Goal: Task Accomplishment & Management: Manage account settings

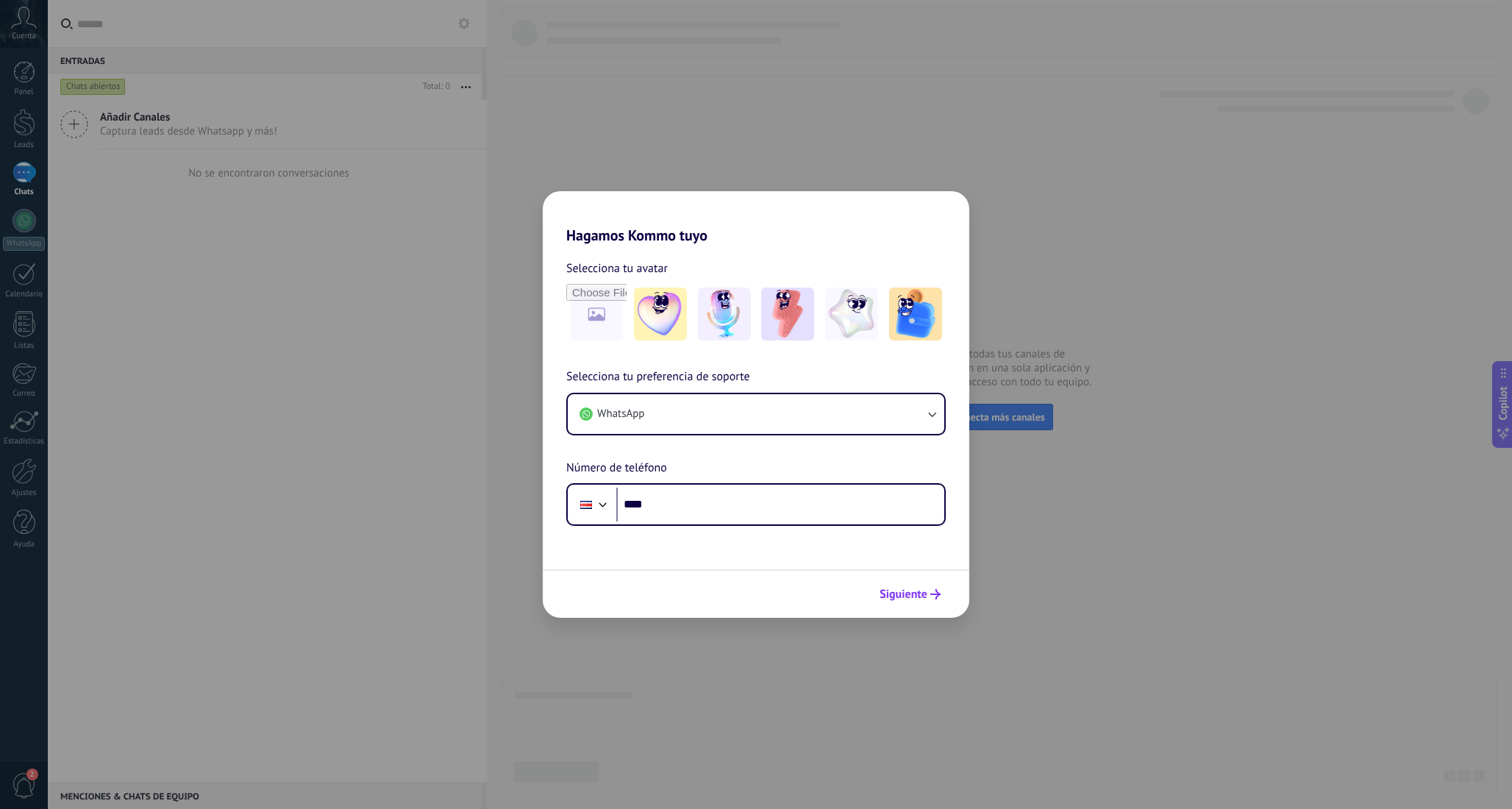
click at [921, 597] on span "Siguiente" at bounding box center [903, 594] width 47 height 11
click at [925, 214] on h2 "Hagamos Kommo tuyo" at bounding box center [756, 218] width 426 height 53
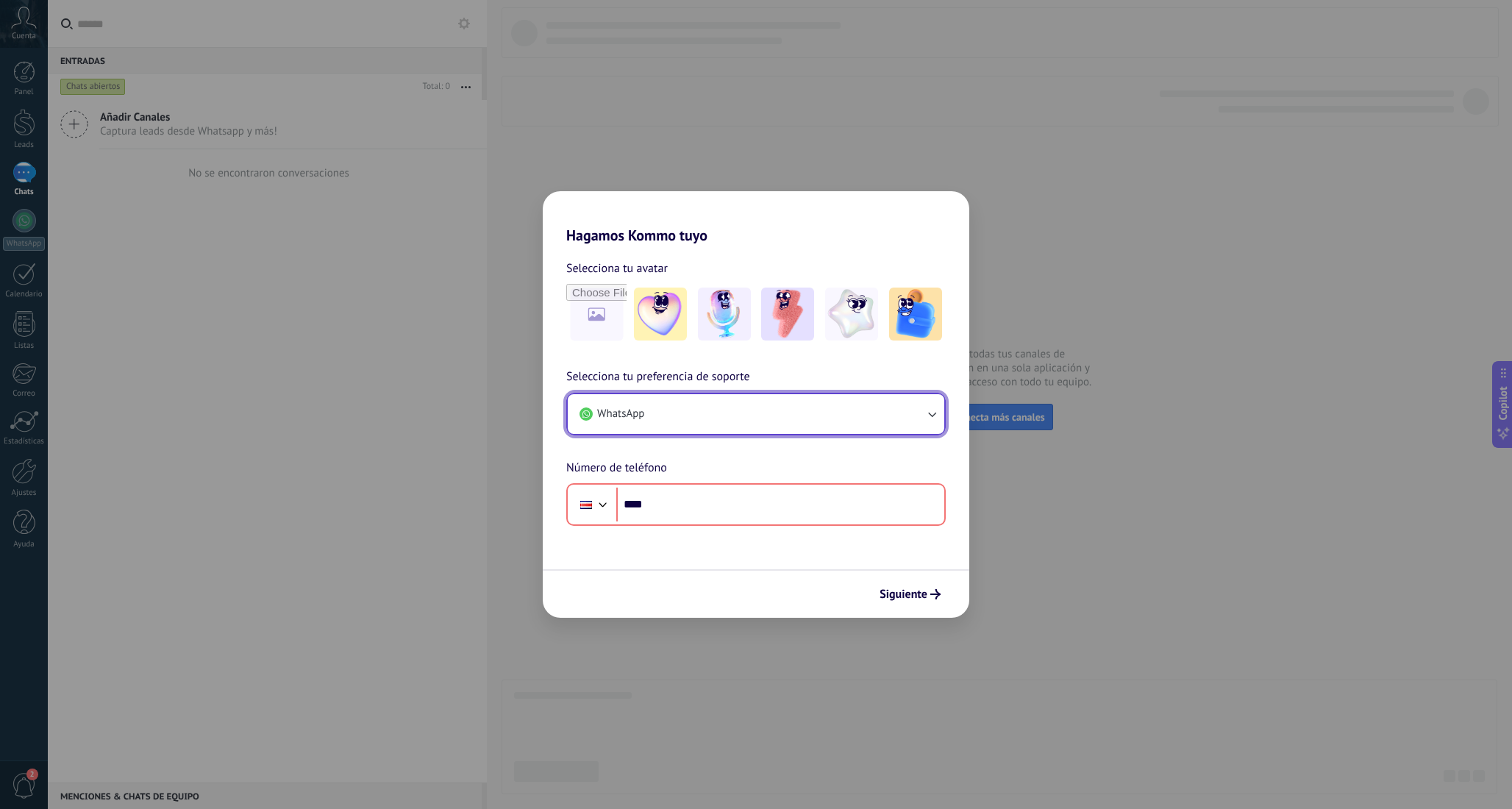
click at [842, 412] on button "WhatsApp" at bounding box center [756, 413] width 376 height 39
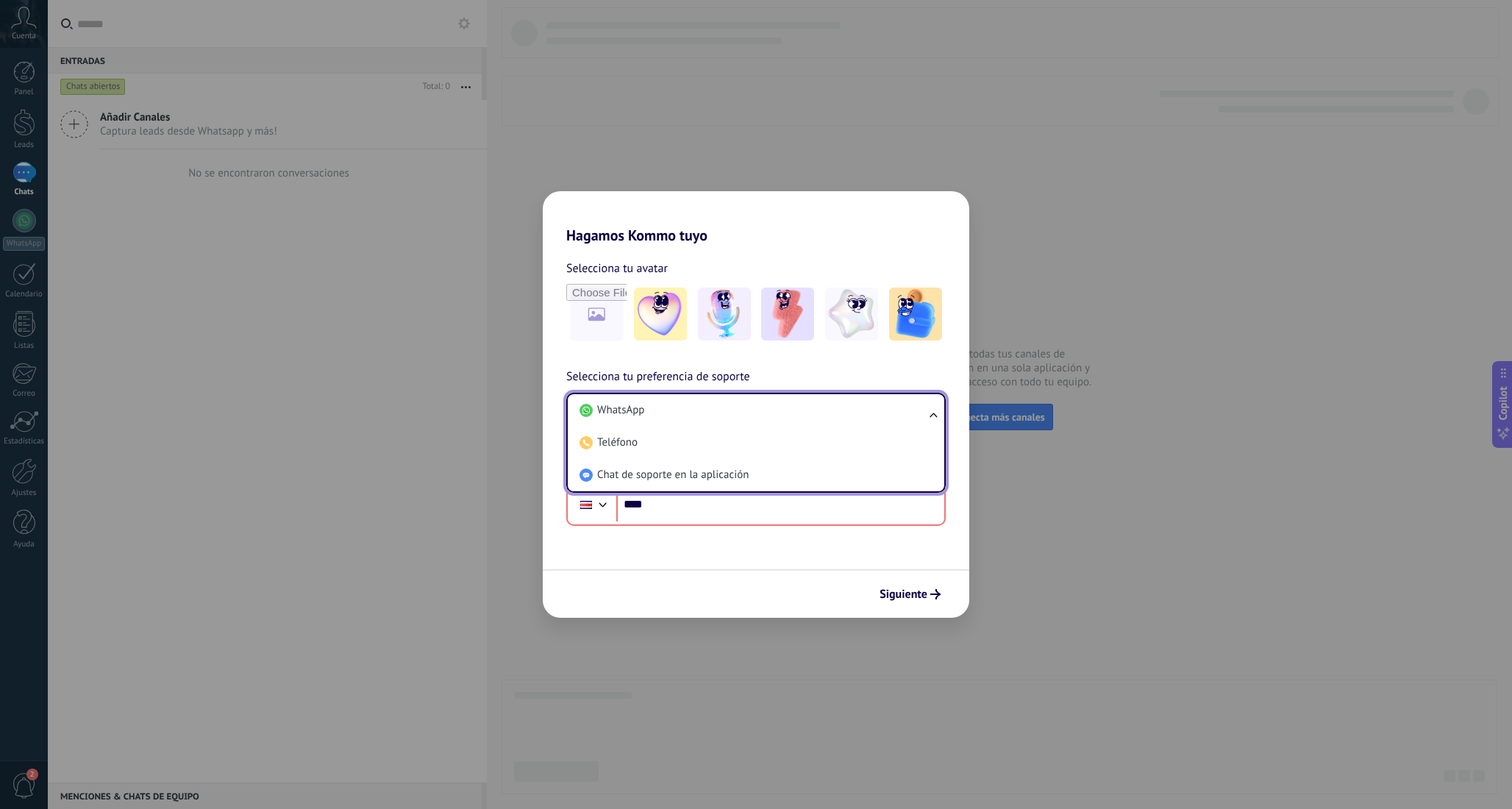
click at [760, 622] on div "Hagamos Kommo tuyo Selecciona tu avatar Selecciona tu preferencia de soporte Wh…" at bounding box center [756, 404] width 1512 height 809
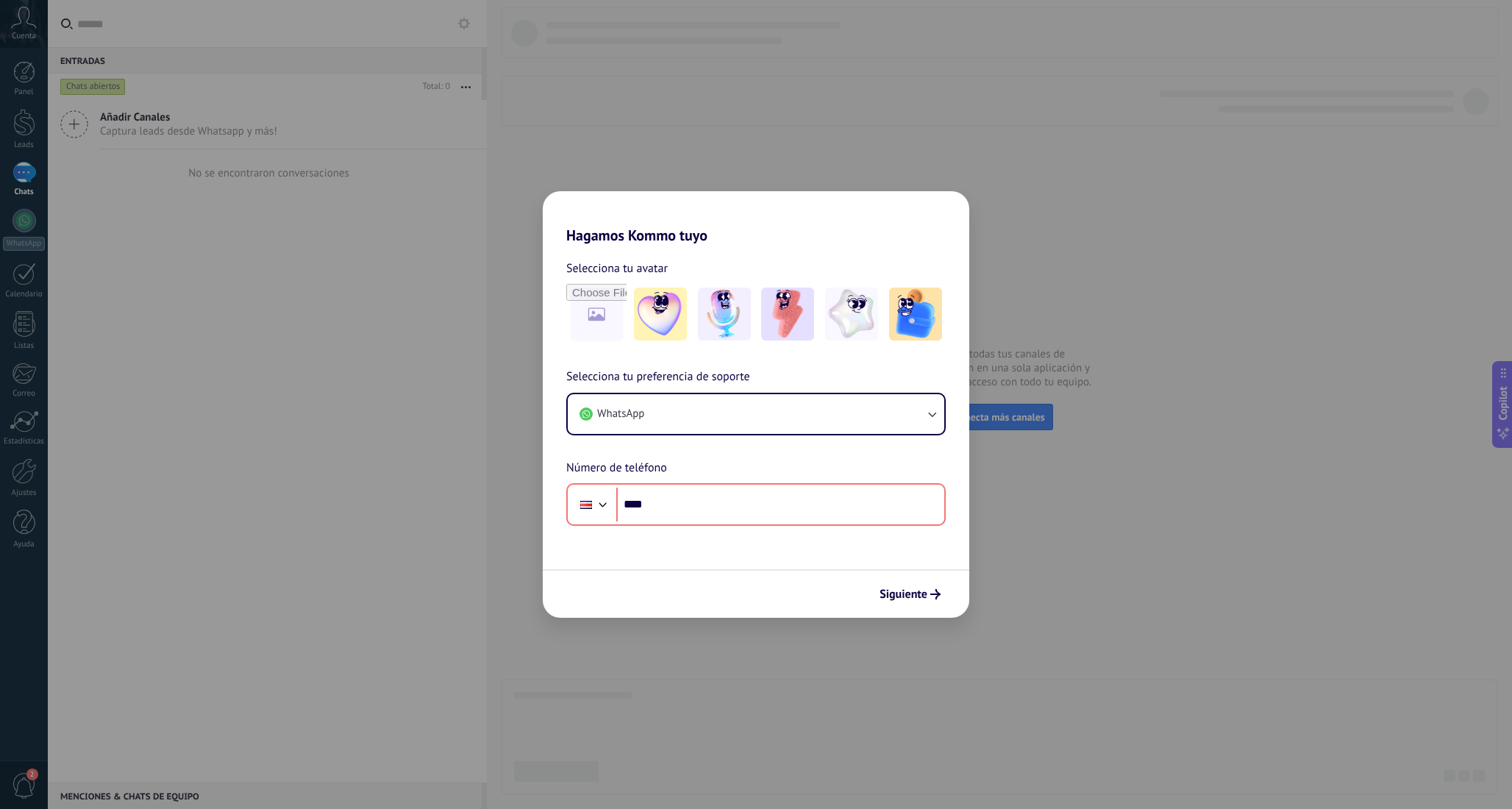
click at [785, 573] on div "Siguiente" at bounding box center [756, 593] width 426 height 48
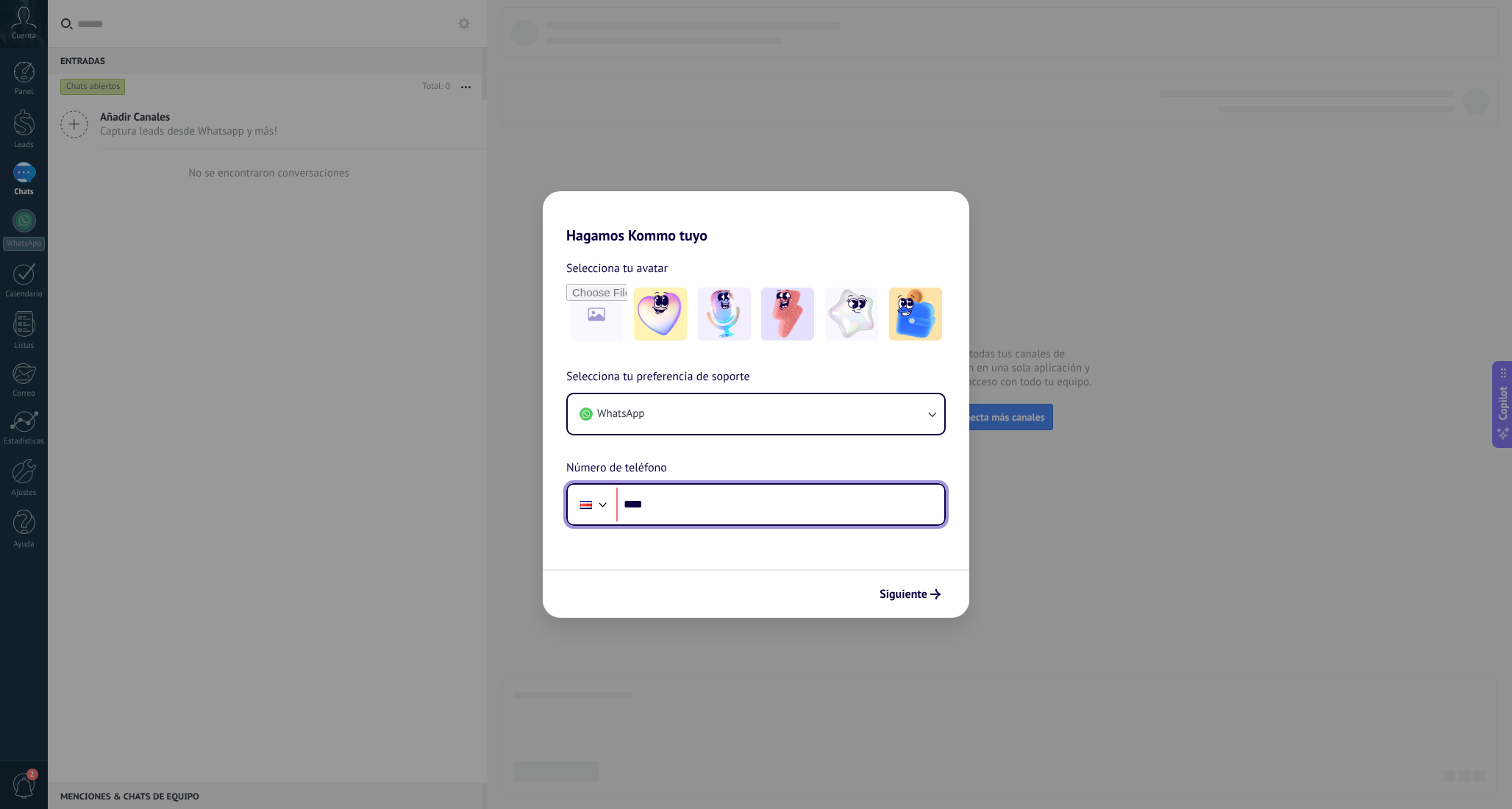
click at [687, 506] on input "****" at bounding box center [780, 505] width 328 height 34
type input "**********"
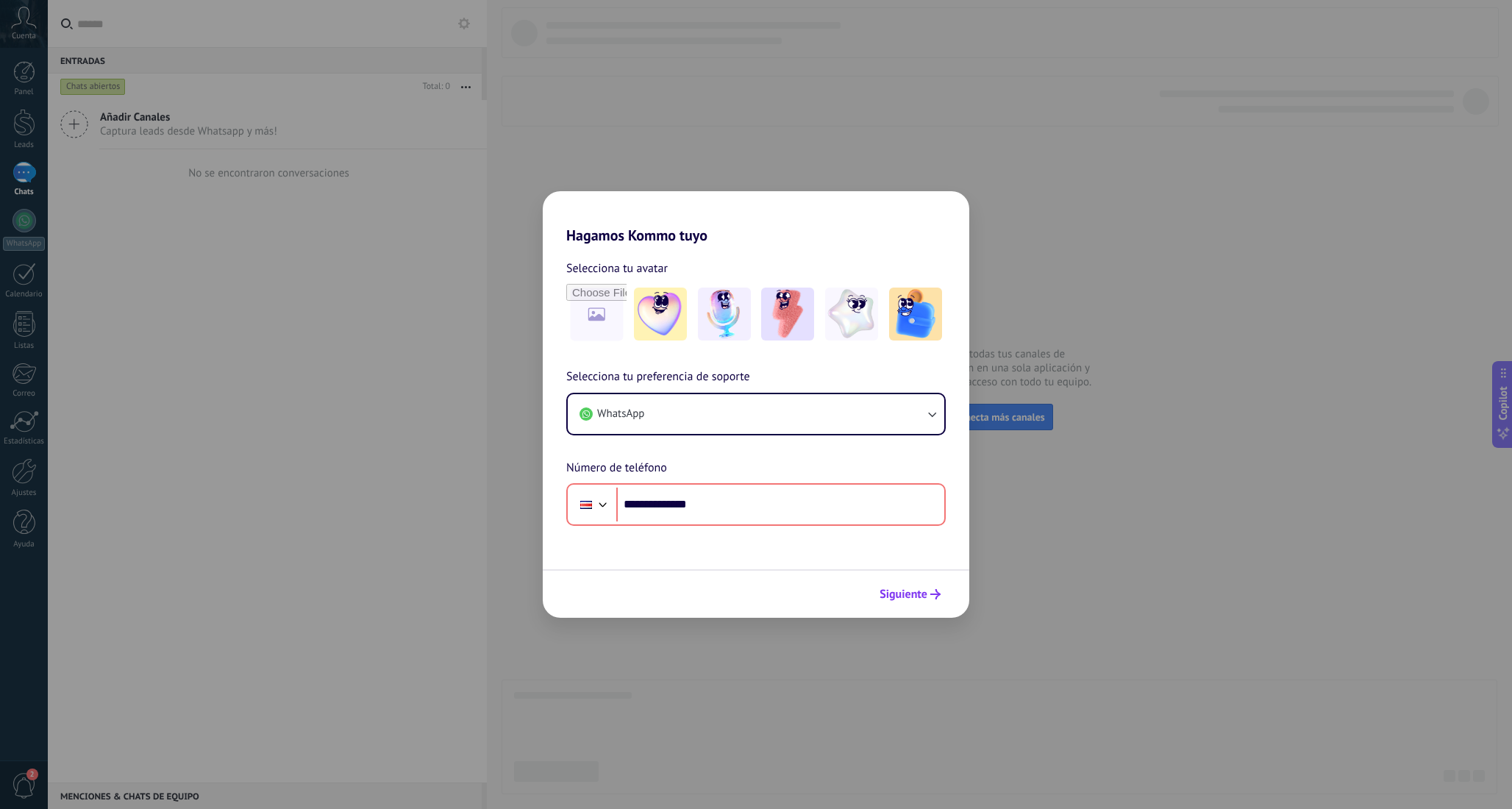
click at [921, 596] on span "Siguiente" at bounding box center [903, 594] width 47 height 11
click at [742, 401] on button "WhatsApp" at bounding box center [756, 413] width 376 height 39
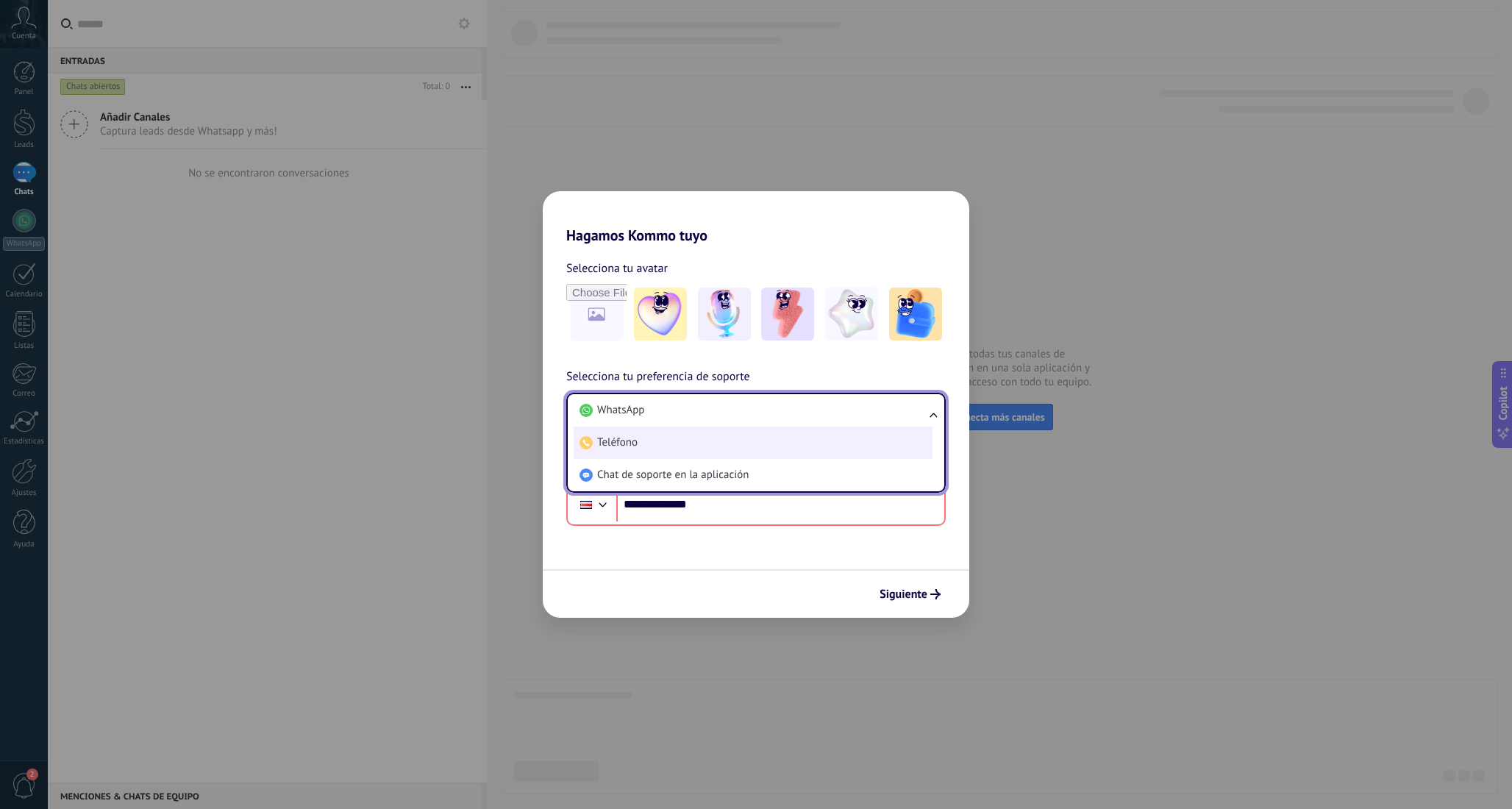
click at [693, 447] on li "Teléfono" at bounding box center [753, 442] width 359 height 32
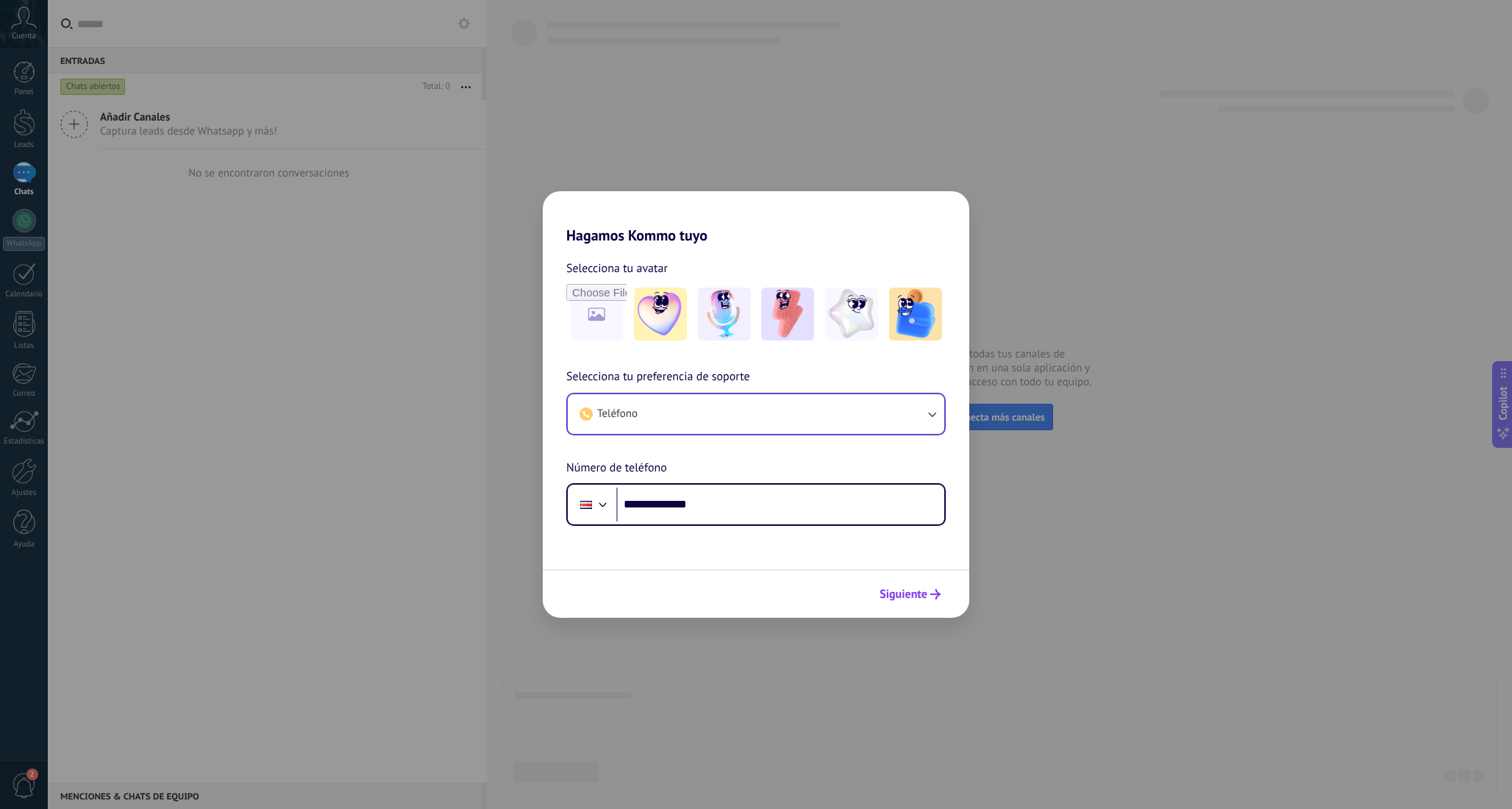
click at [915, 590] on span "Siguiente" at bounding box center [903, 594] width 47 height 11
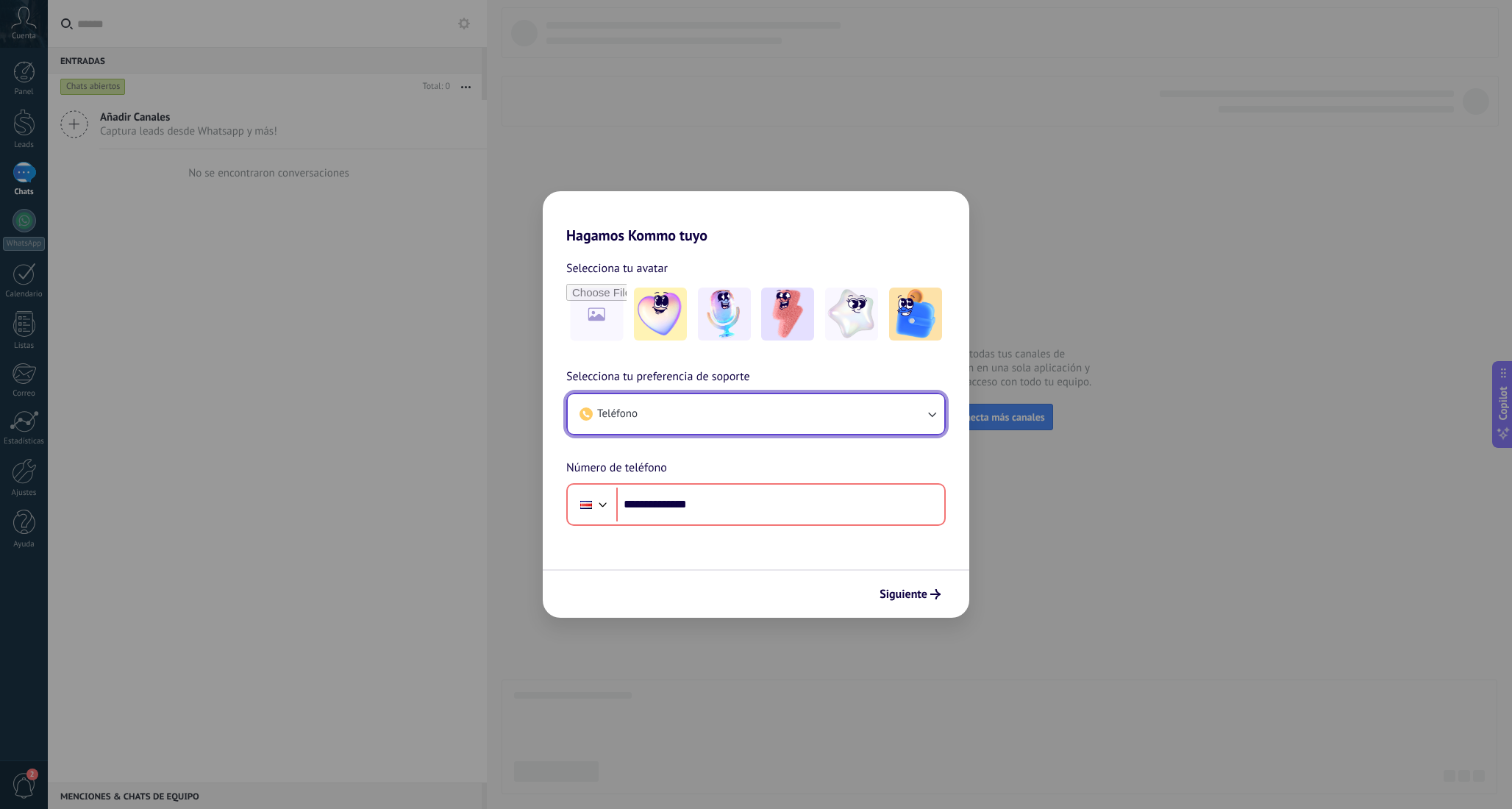
click at [675, 409] on button "Teléfono" at bounding box center [756, 413] width 376 height 39
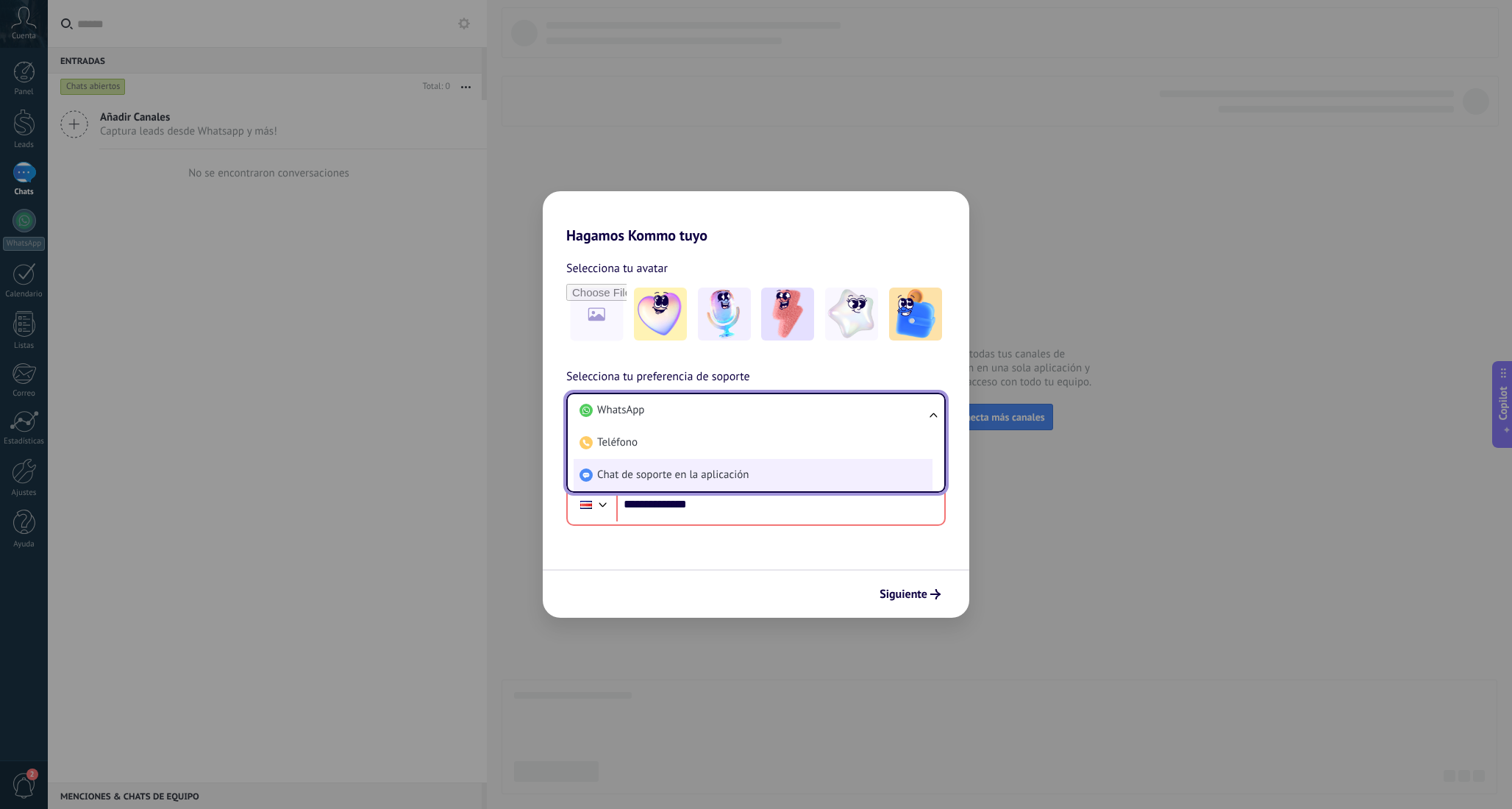
click at [667, 475] on span "Chat de soporte en la aplicación" at bounding box center [673, 475] width 152 height 15
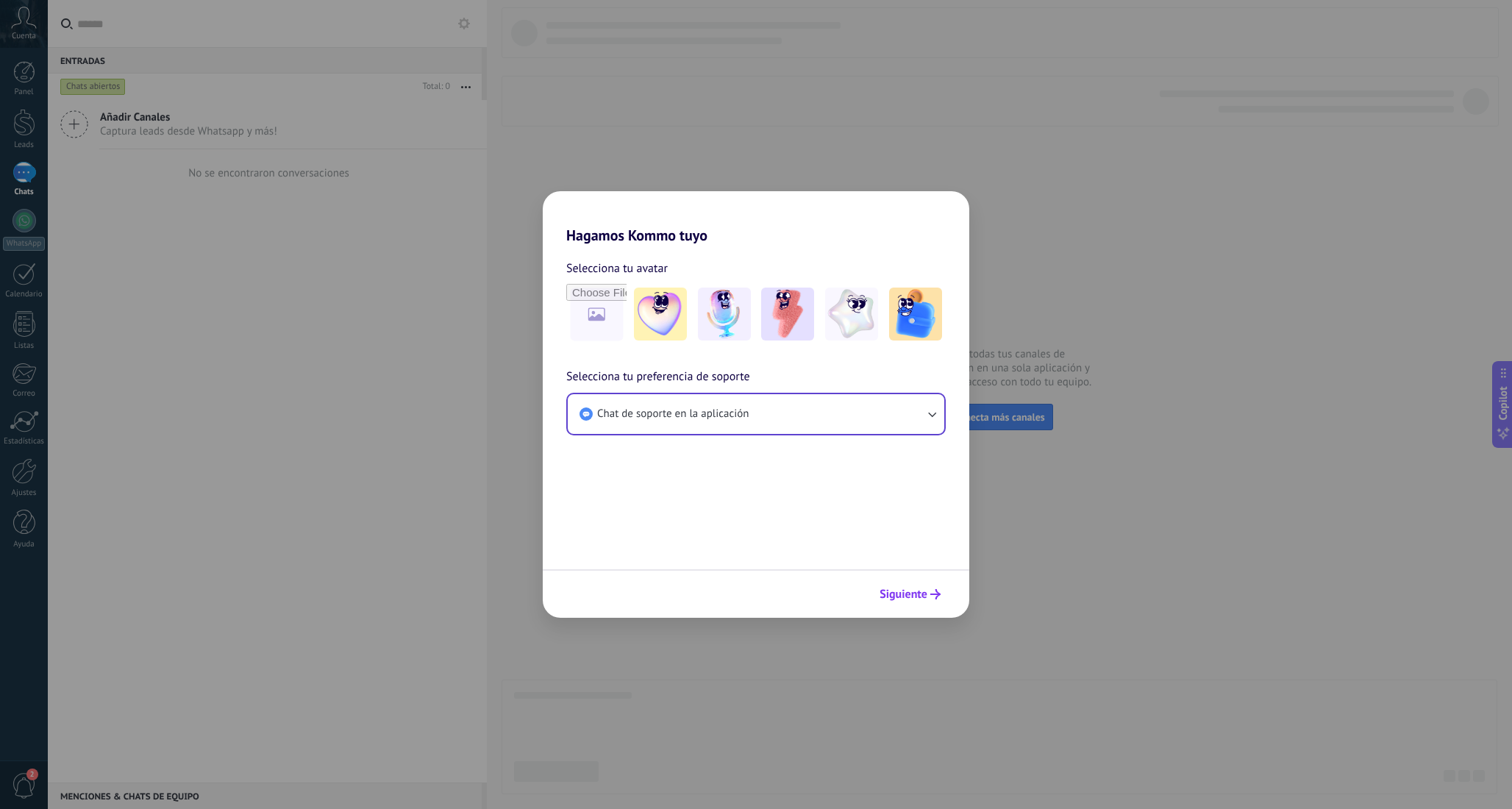
click at [925, 591] on span "Siguiente" at bounding box center [903, 594] width 47 height 11
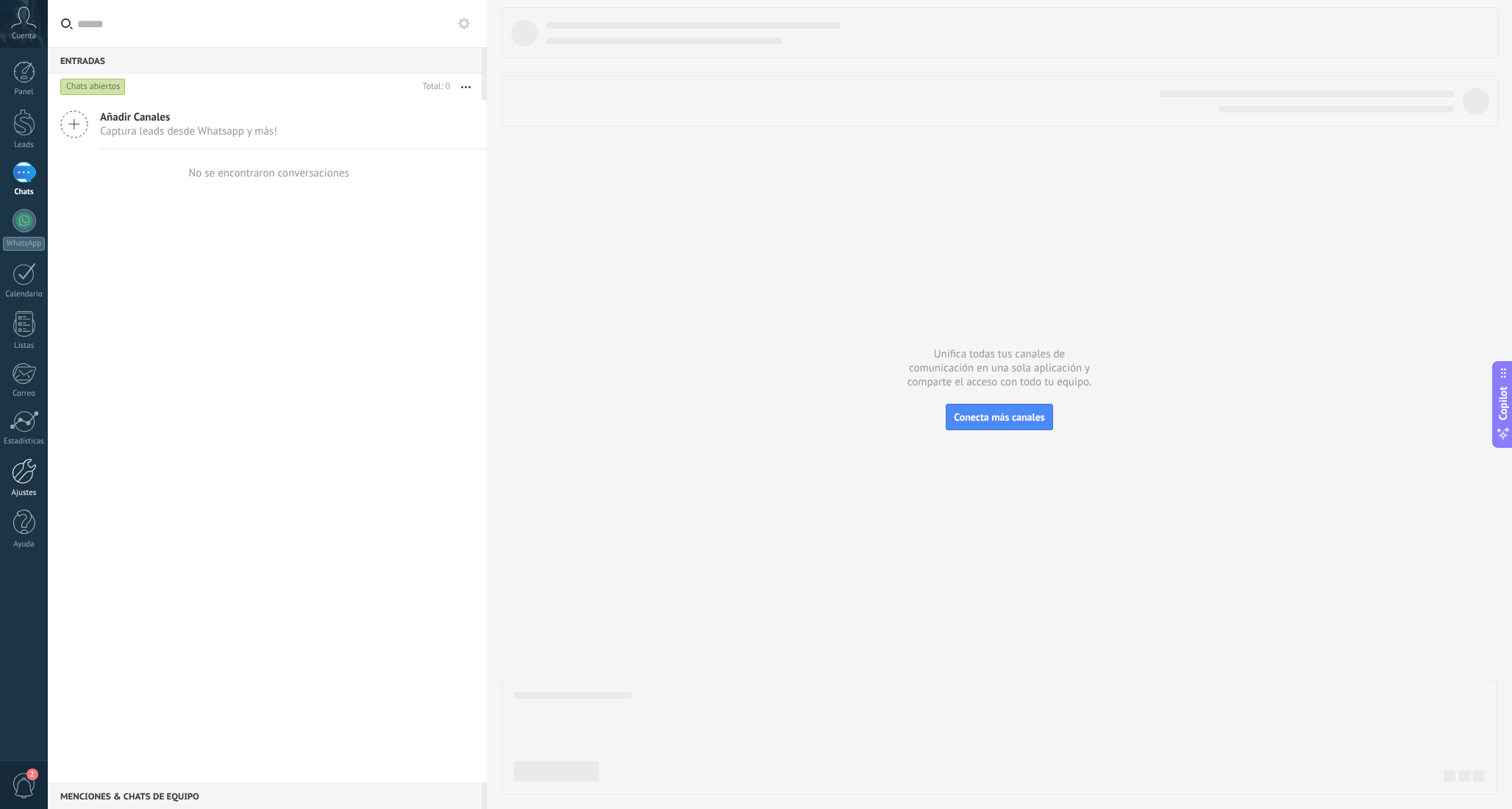
click at [25, 474] on div at bounding box center [24, 470] width 25 height 25
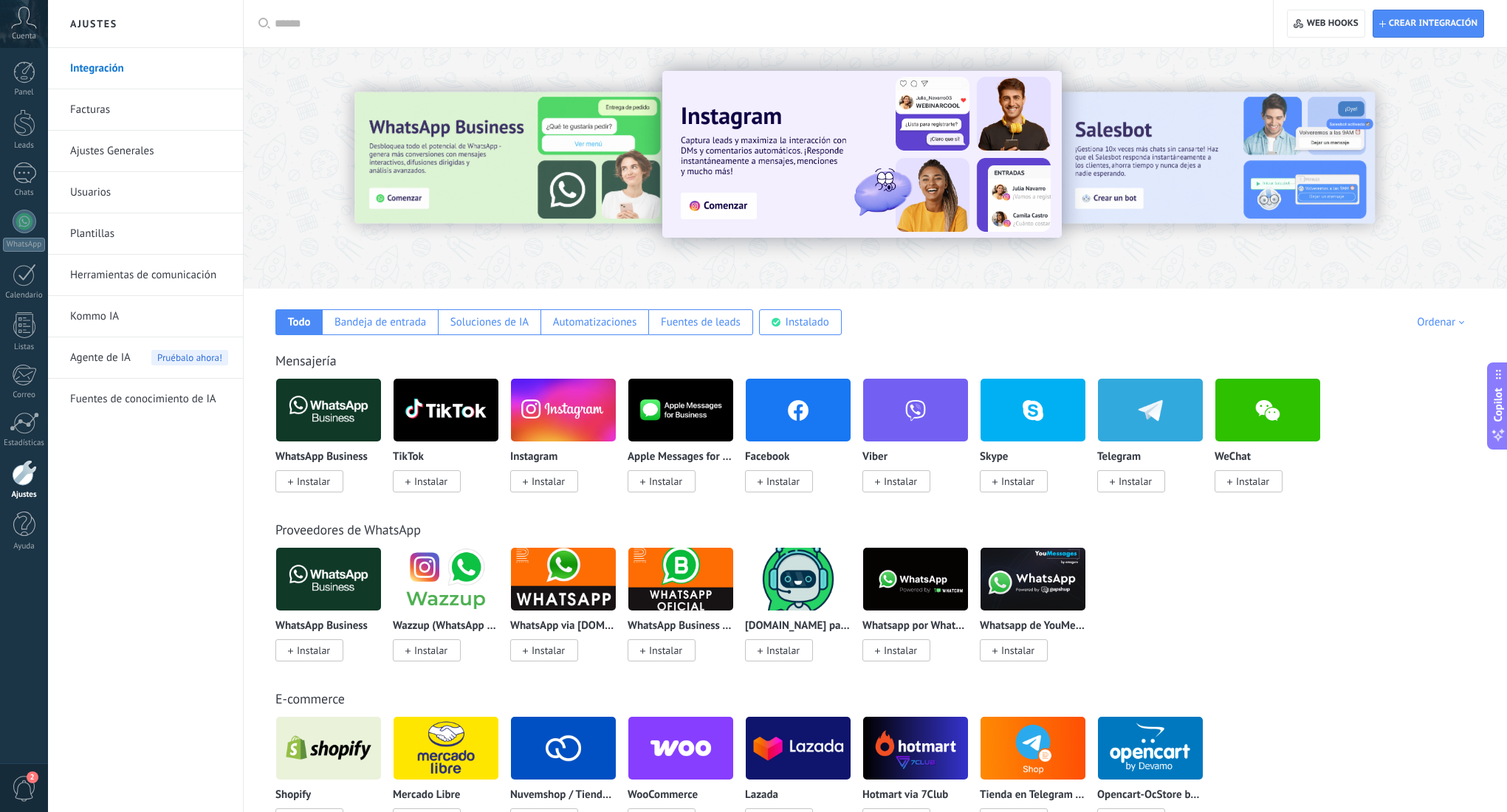
click at [793, 483] on span "Instalar" at bounding box center [783, 481] width 33 height 13
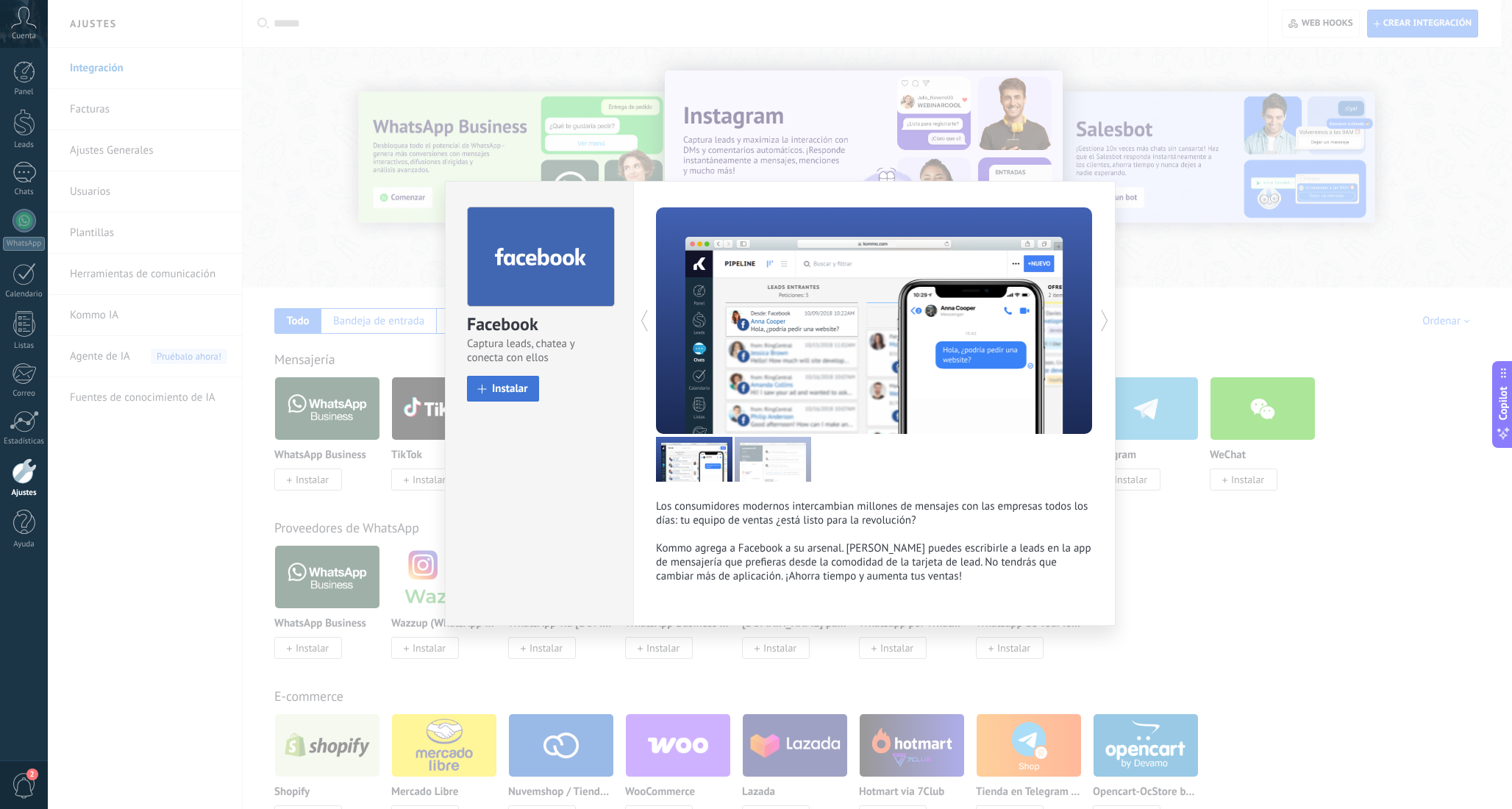
click at [502, 384] on span "Instalar" at bounding box center [510, 389] width 36 height 11
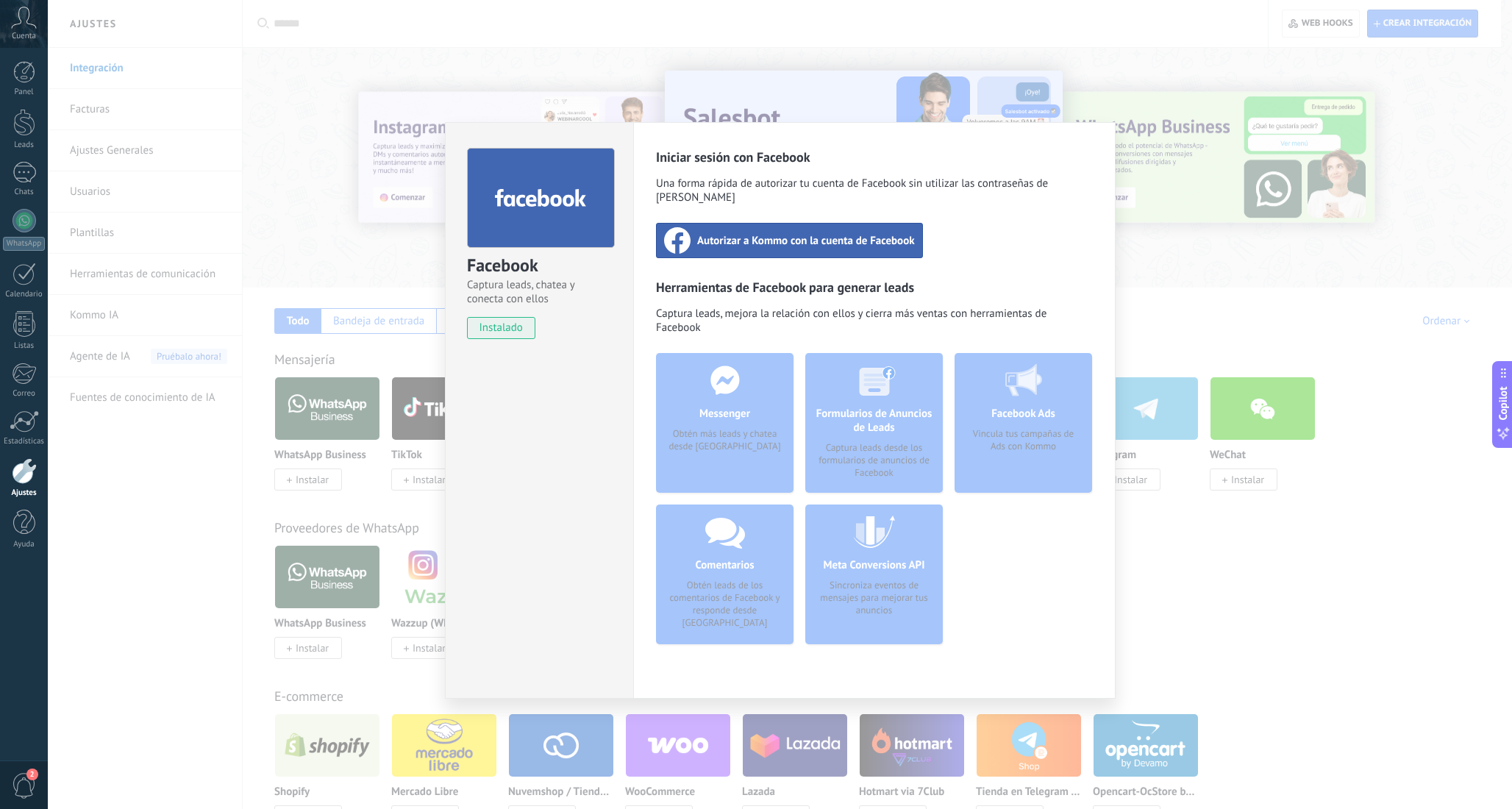
click at [773, 233] on span "Autorizar a Kommo con la cuenta de Facebook" at bounding box center [806, 240] width 218 height 15
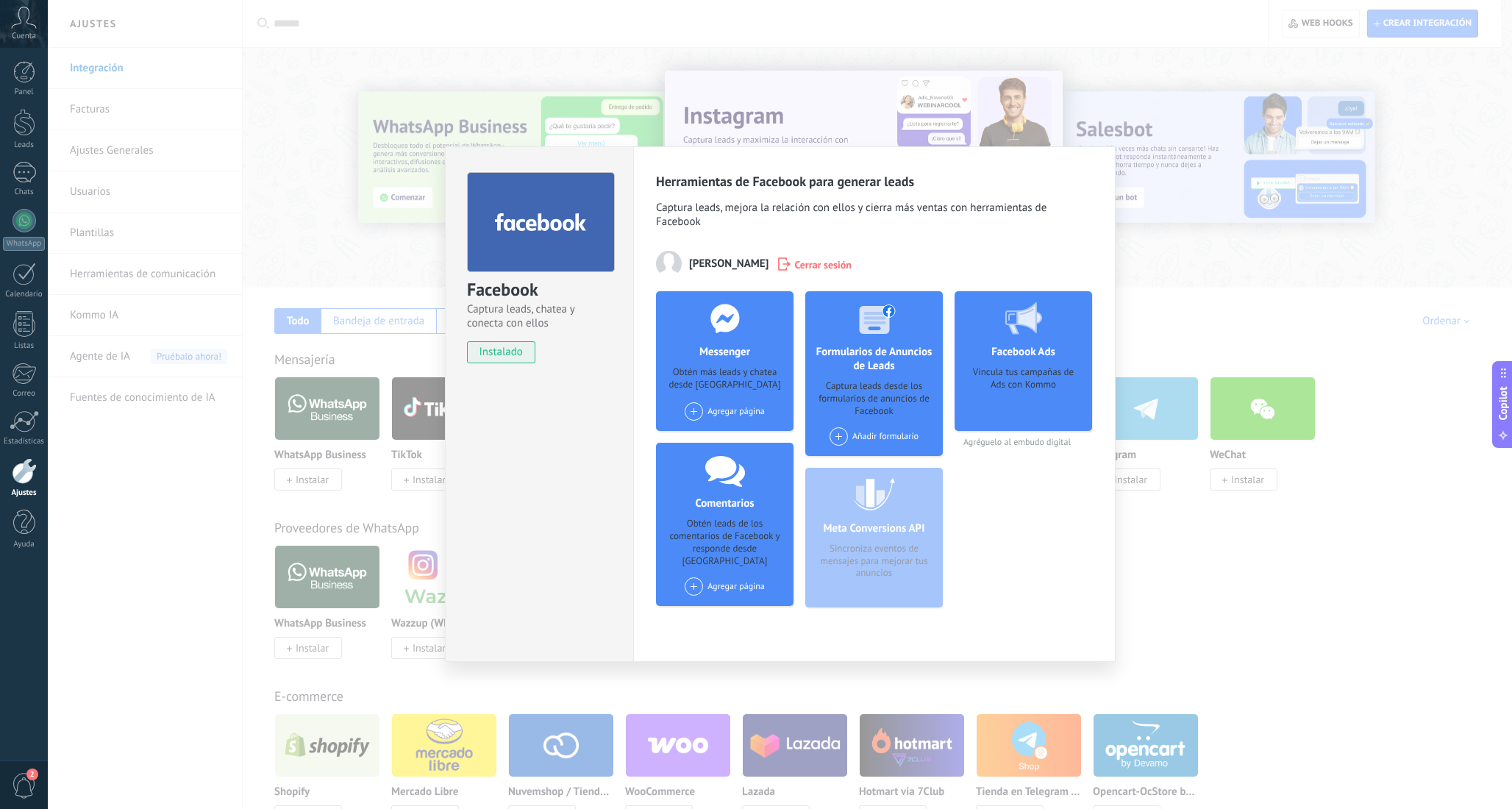
click at [726, 409] on div "Agregar página" at bounding box center [724, 411] width 80 height 18
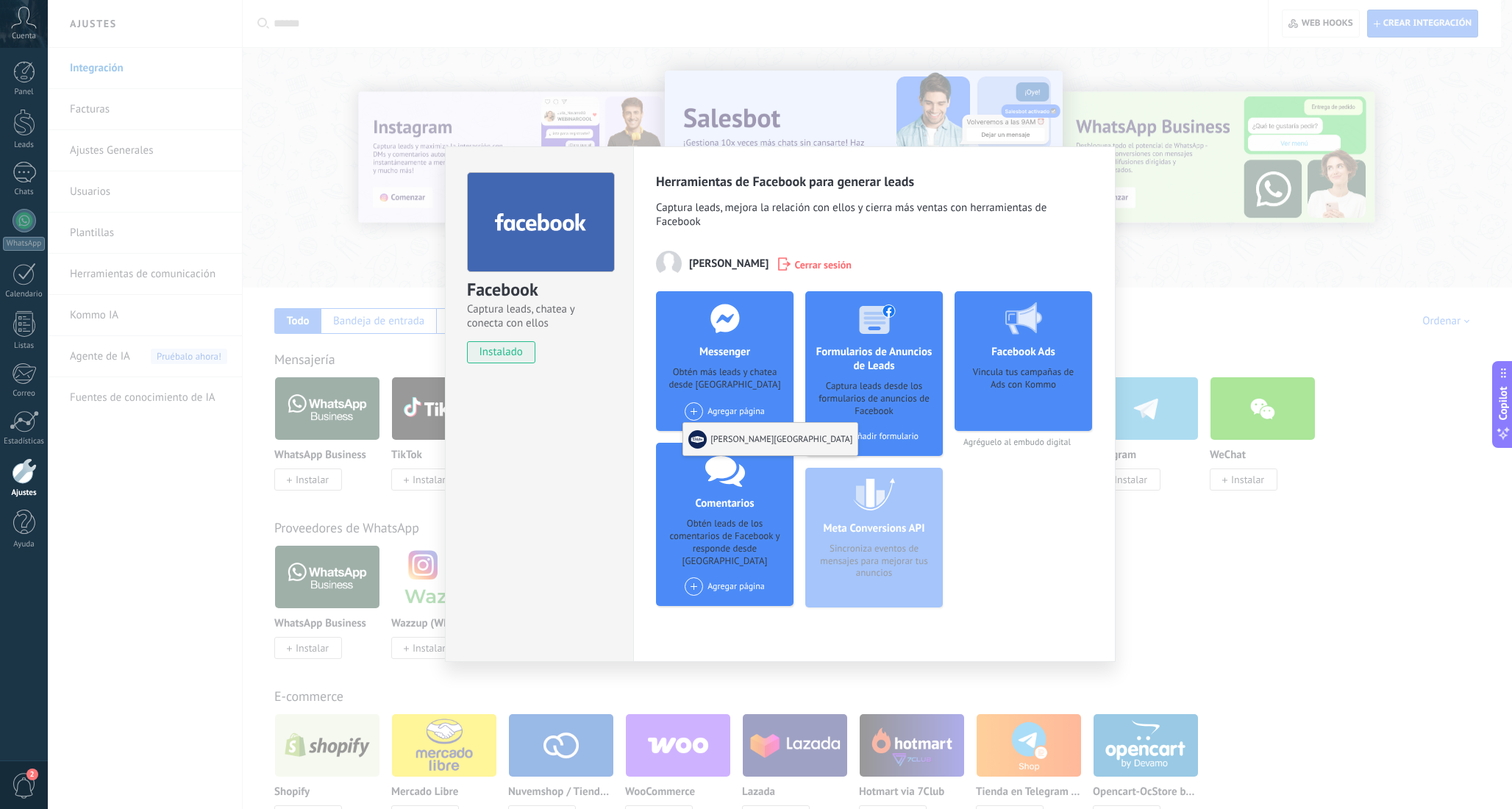
click at [737, 439] on div "[PERSON_NAME][GEOGRAPHIC_DATA]" at bounding box center [770, 439] width 175 height 32
click at [875, 440] on div "Añadir formulario" at bounding box center [873, 436] width 89 height 18
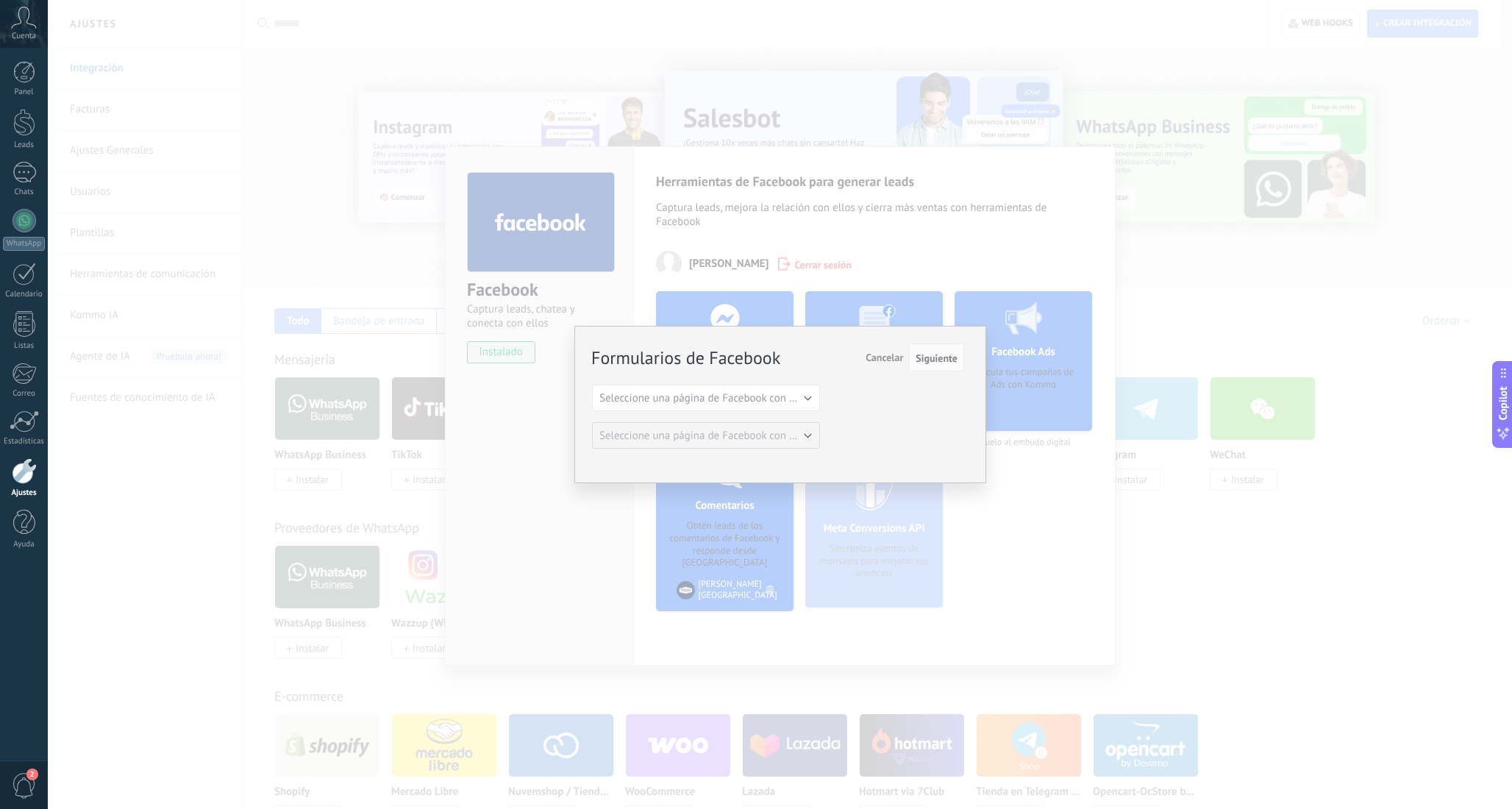
click at [735, 378] on div "Formularios de Facebook Siguiente Cancelar Seleccione una página de Facebook co…" at bounding box center [778, 397] width 372 height 104
click at [731, 391] on span "Seleccione una página de Facebook con formas" at bounding box center [710, 398] width 222 height 14
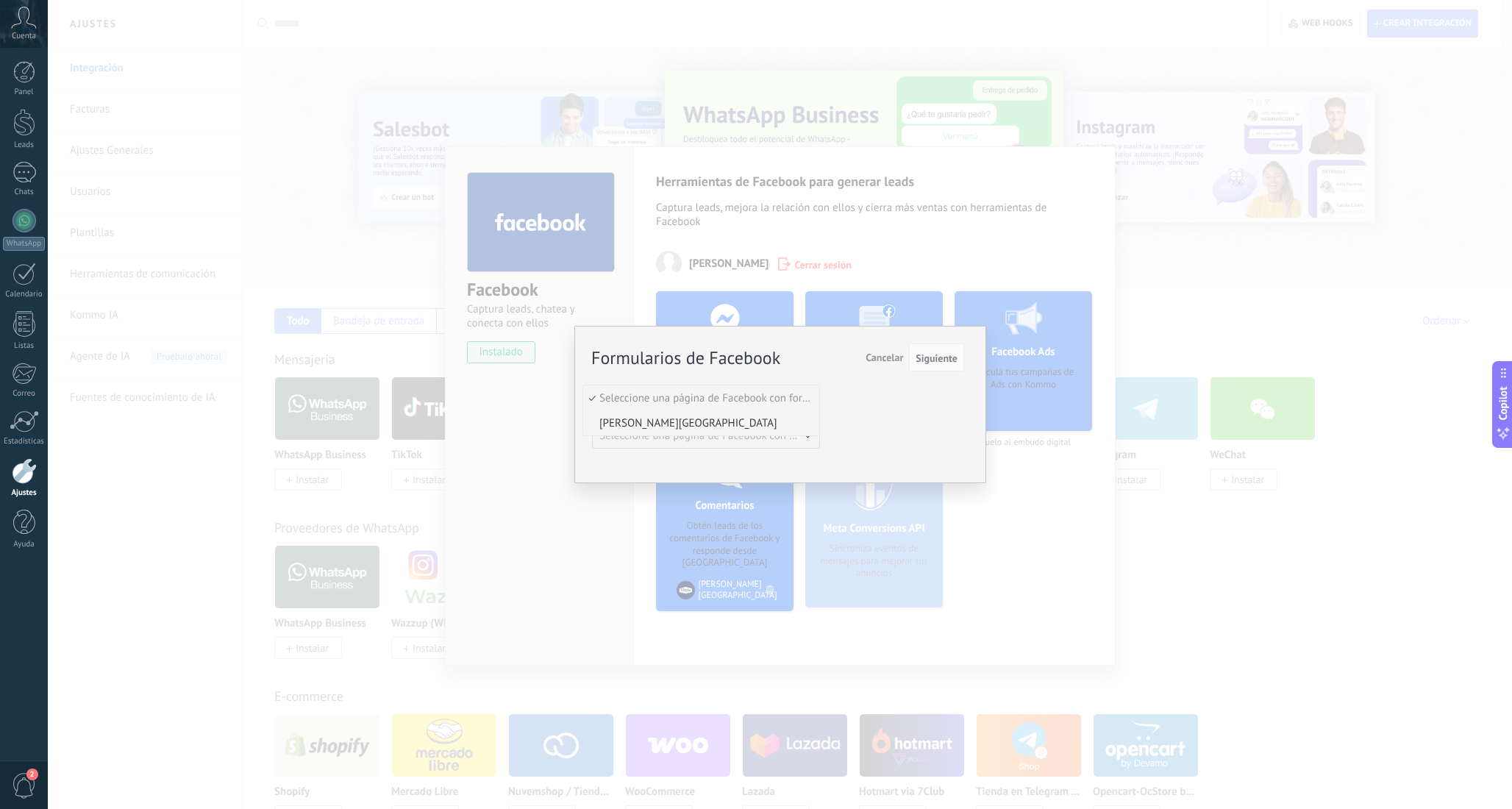
click at [699, 424] on span "[PERSON_NAME][GEOGRAPHIC_DATA]" at bounding box center [699, 423] width 232 height 14
click at [745, 433] on button "Delika" at bounding box center [706, 435] width 228 height 26
click at [745, 433] on span "Delika" at bounding box center [699, 436] width 232 height 14
click at [905, 422] on div "Formularios de Facebook Siguiente Cancelar Seleccione una página de Facebook co…" at bounding box center [778, 397] width 372 height 104
click at [935, 356] on span "Siguiente" at bounding box center [936, 358] width 42 height 11
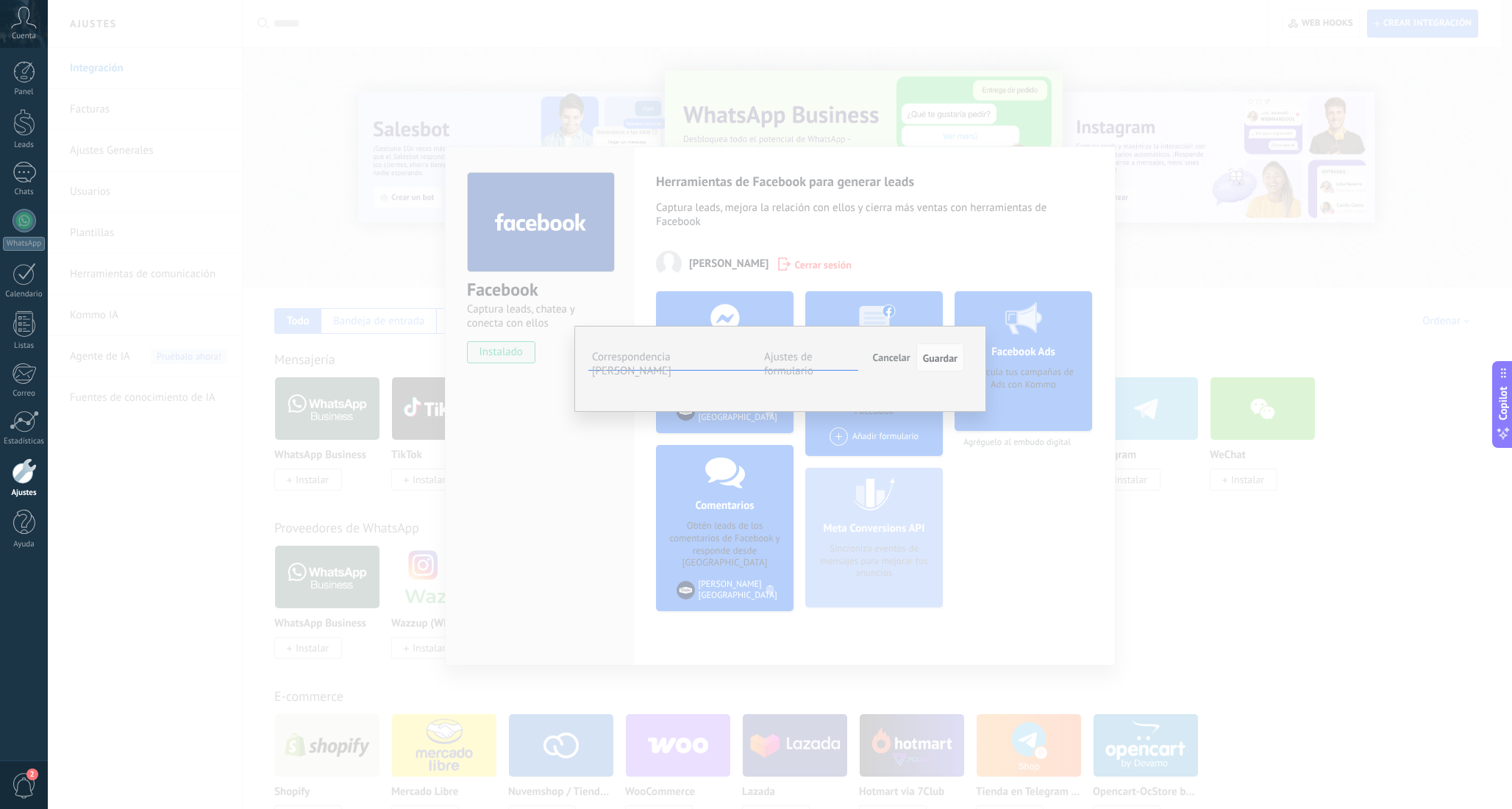
click at [0, 0] on button "Seleccionar campo" at bounding box center [0, 0] width 0 height 0
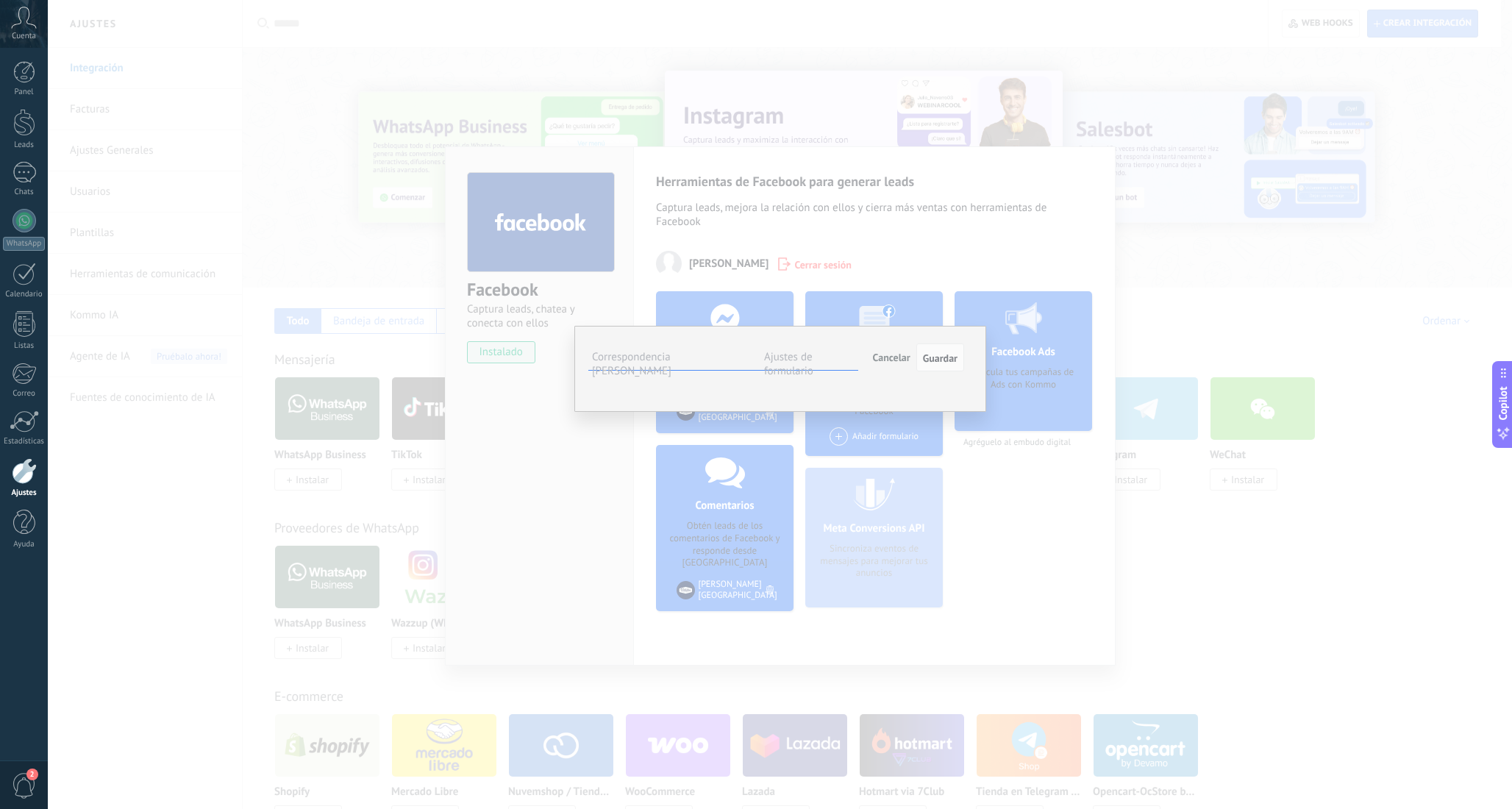
click at [0, 0] on span "Número de seguimiento (lead)" at bounding box center [0, 0] width 0 height 0
click at [0, 0] on span "Seleccionar campo" at bounding box center [0, 0] width 0 height 0
click at [0, 0] on span "Número contrato (lead)" at bounding box center [0, 0] width 0 height 0
click at [0, 0] on span "Seleccionar campo" at bounding box center [0, 0] width 0 height 0
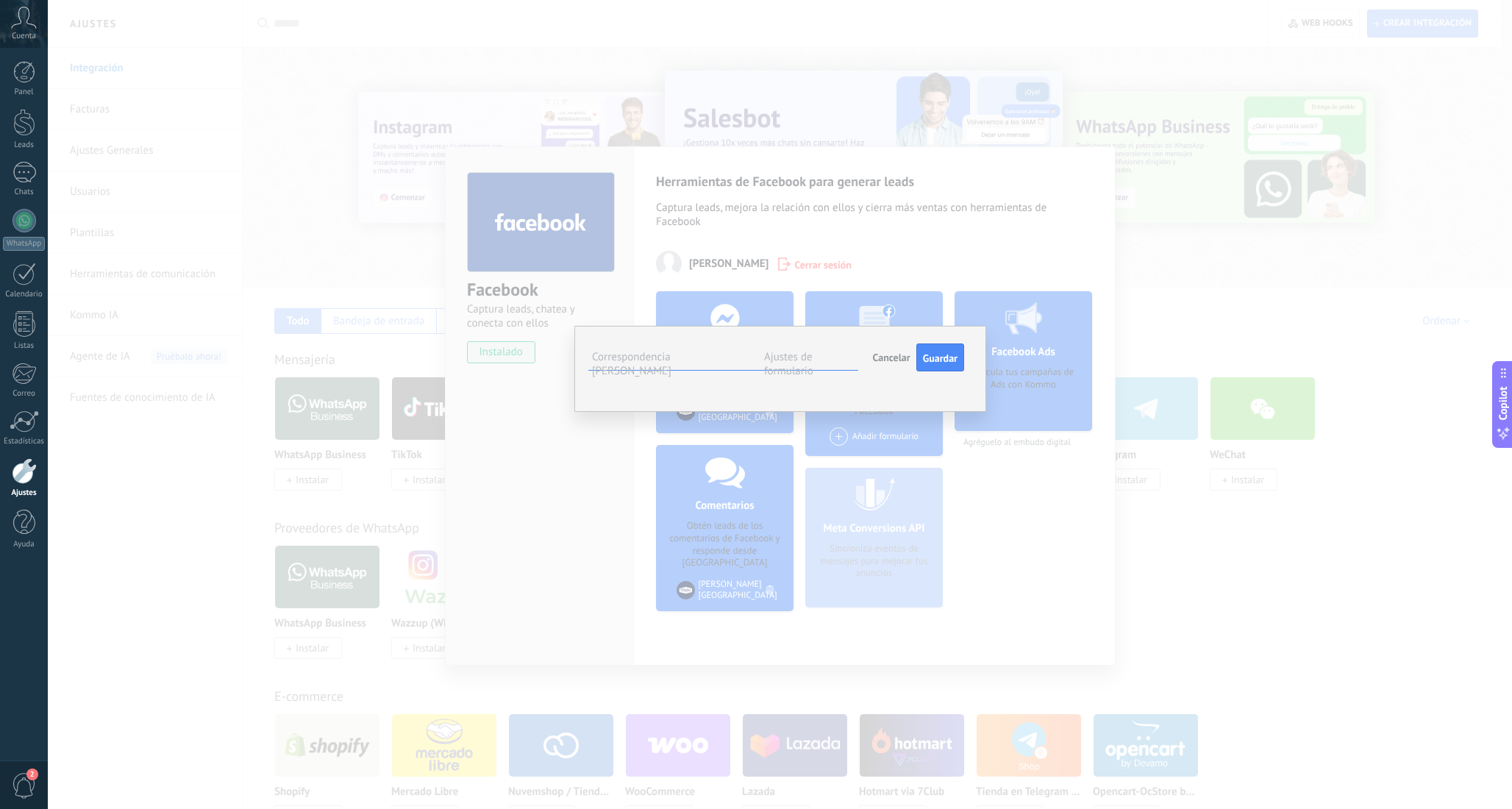
click at [0, 0] on span "Nota (lead)" at bounding box center [0, 0] width 0 height 0
click at [0, 0] on span "Seleccionar campo" at bounding box center [0, 0] width 0 height 0
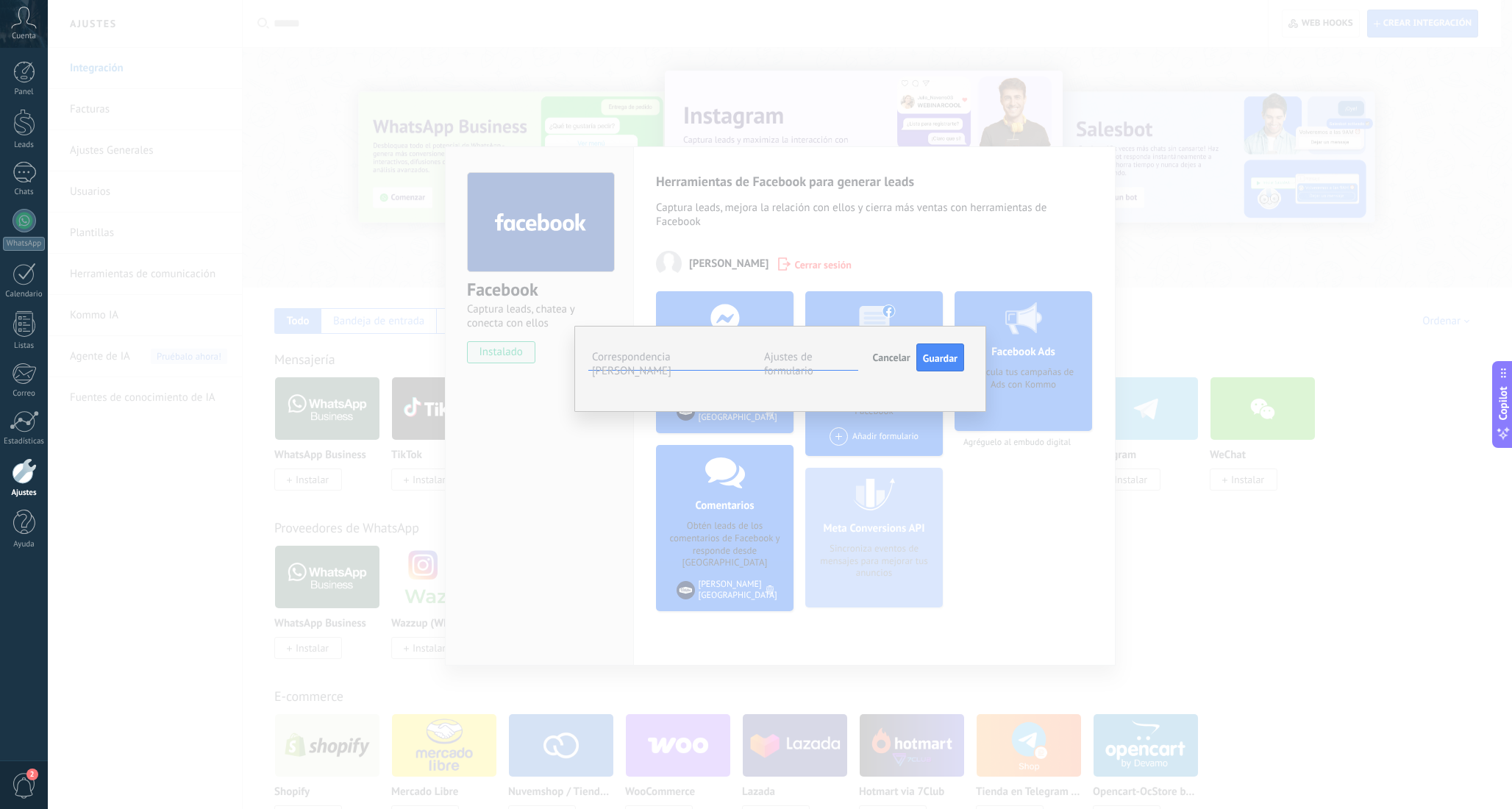
click at [0, 0] on div "Le gusta el pollo" at bounding box center [0, 0] width 0 height 0
click at [936, 359] on span "Guardar" at bounding box center [940, 358] width 34 height 11
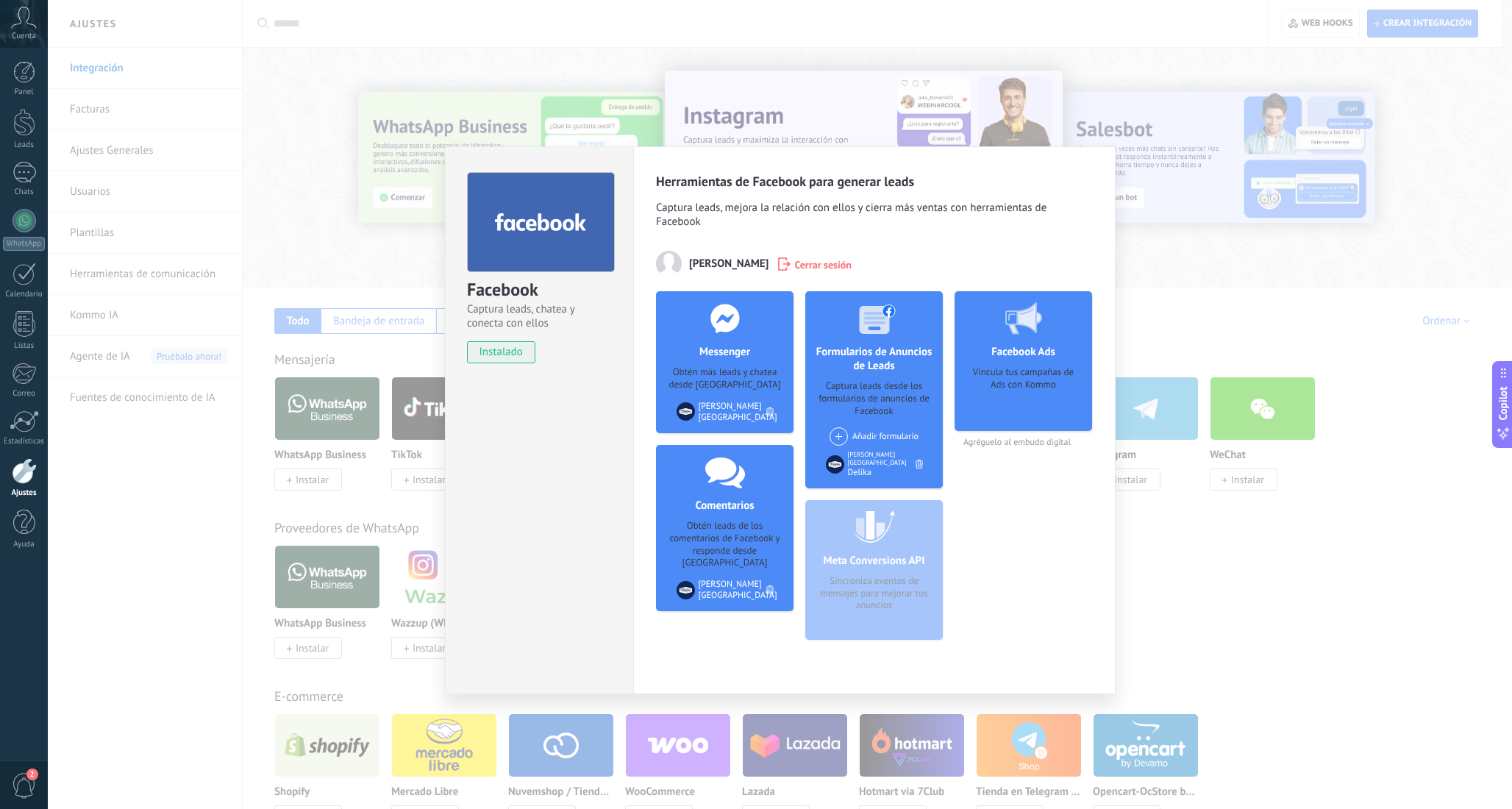
click at [1028, 598] on div "Facebook Ads Vincula tus campañas de Ads con Kommo Agréguelo al embudo digital" at bounding box center [1023, 471] width 138 height 361
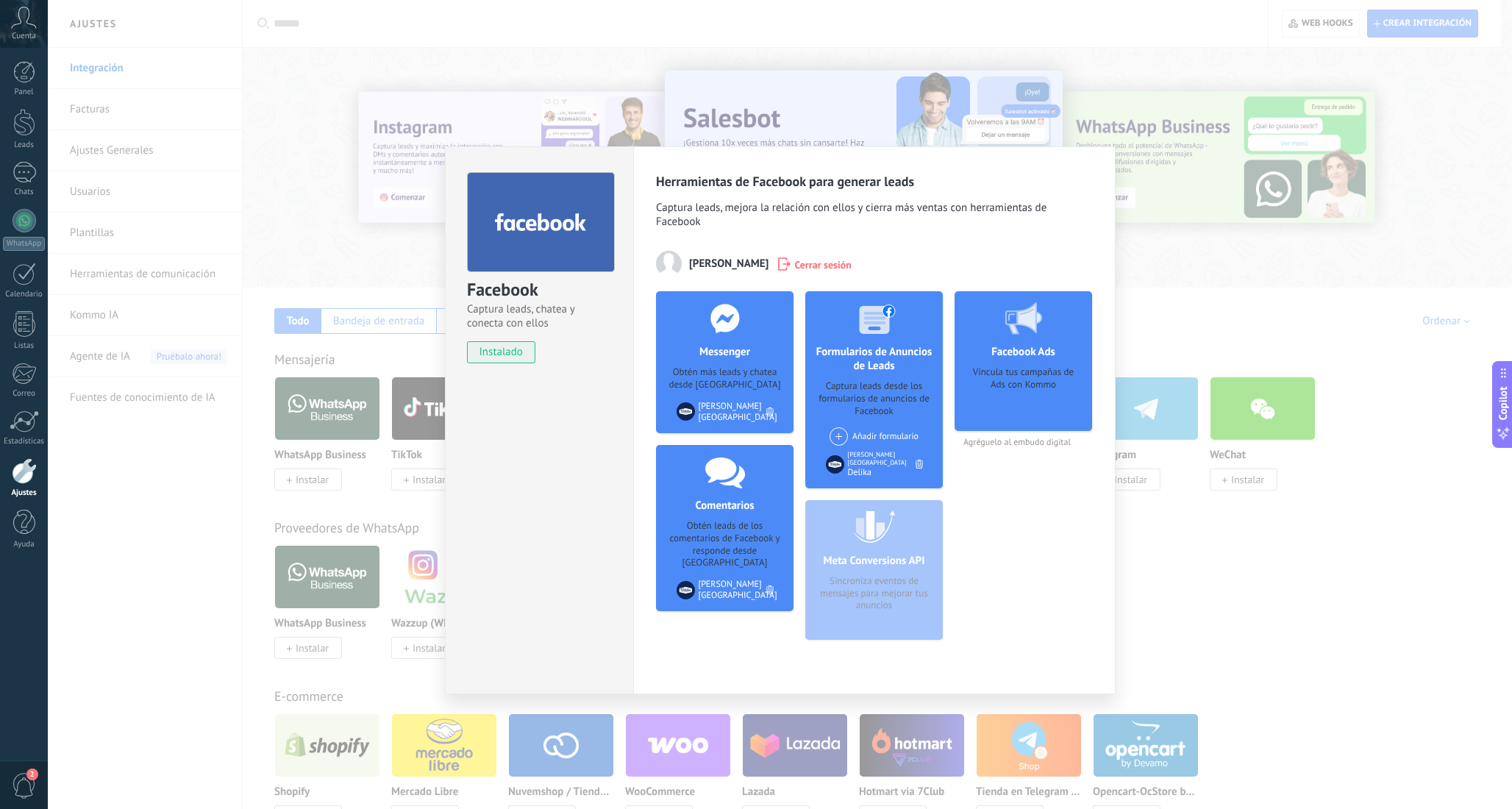
click at [1191, 611] on div "Facebook Captura leads, chatea y conecta con ellos instalado Desinstalar Herram…" at bounding box center [779, 404] width 1465 height 809
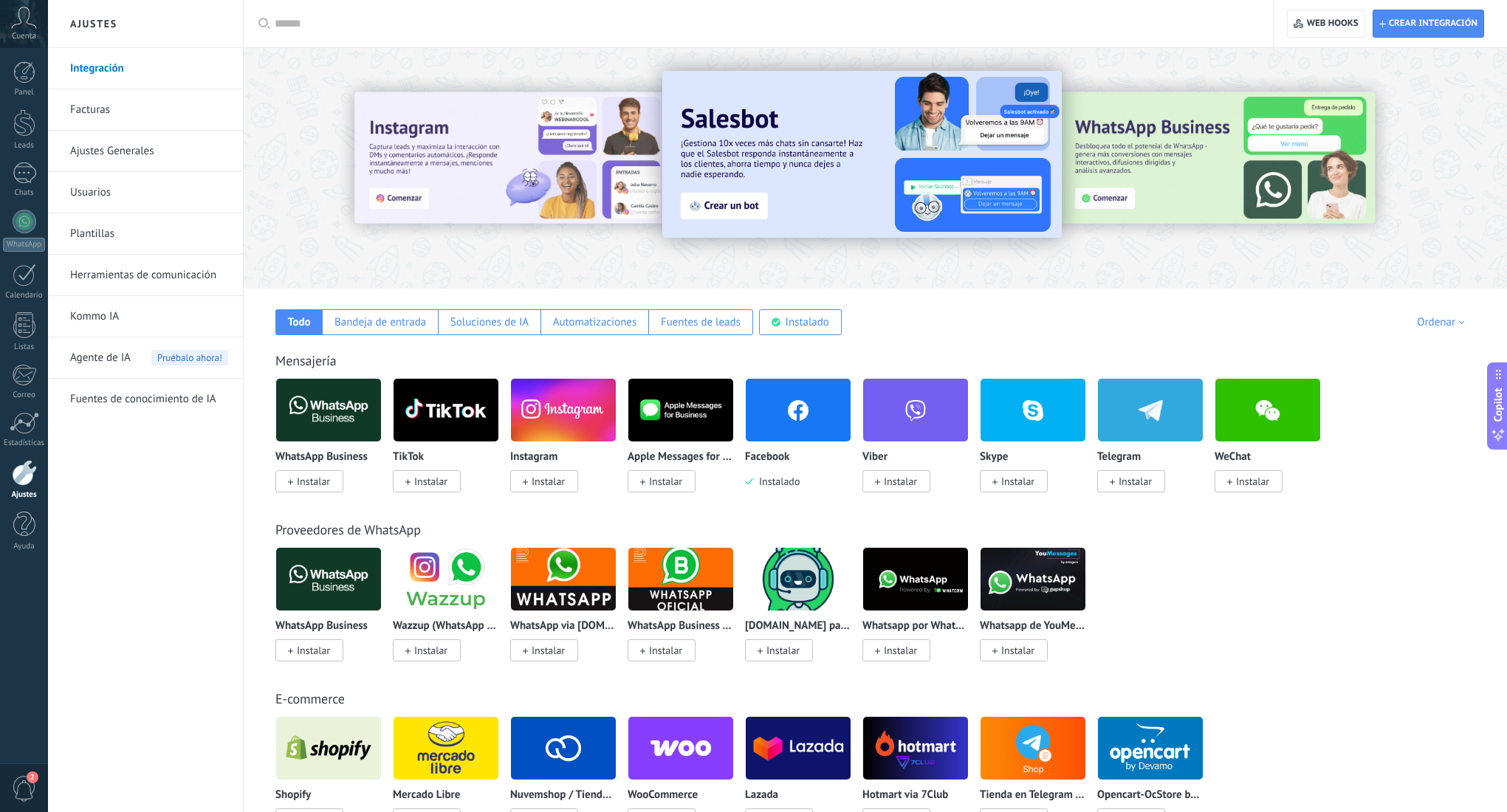
click at [555, 486] on span "Instalar" at bounding box center [548, 481] width 33 height 13
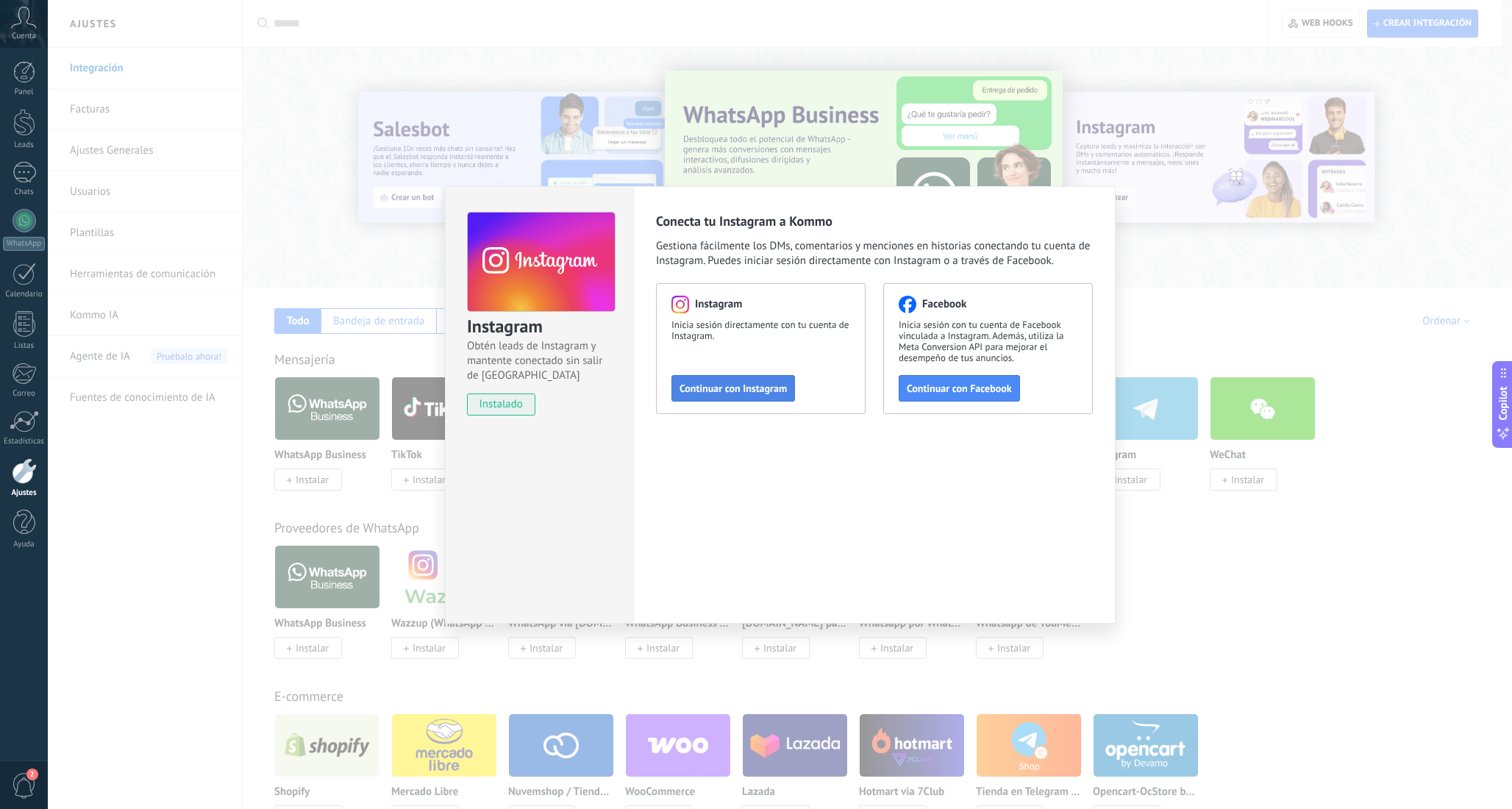
click at [749, 384] on span "Continuar con Instagram" at bounding box center [733, 389] width 107 height 11
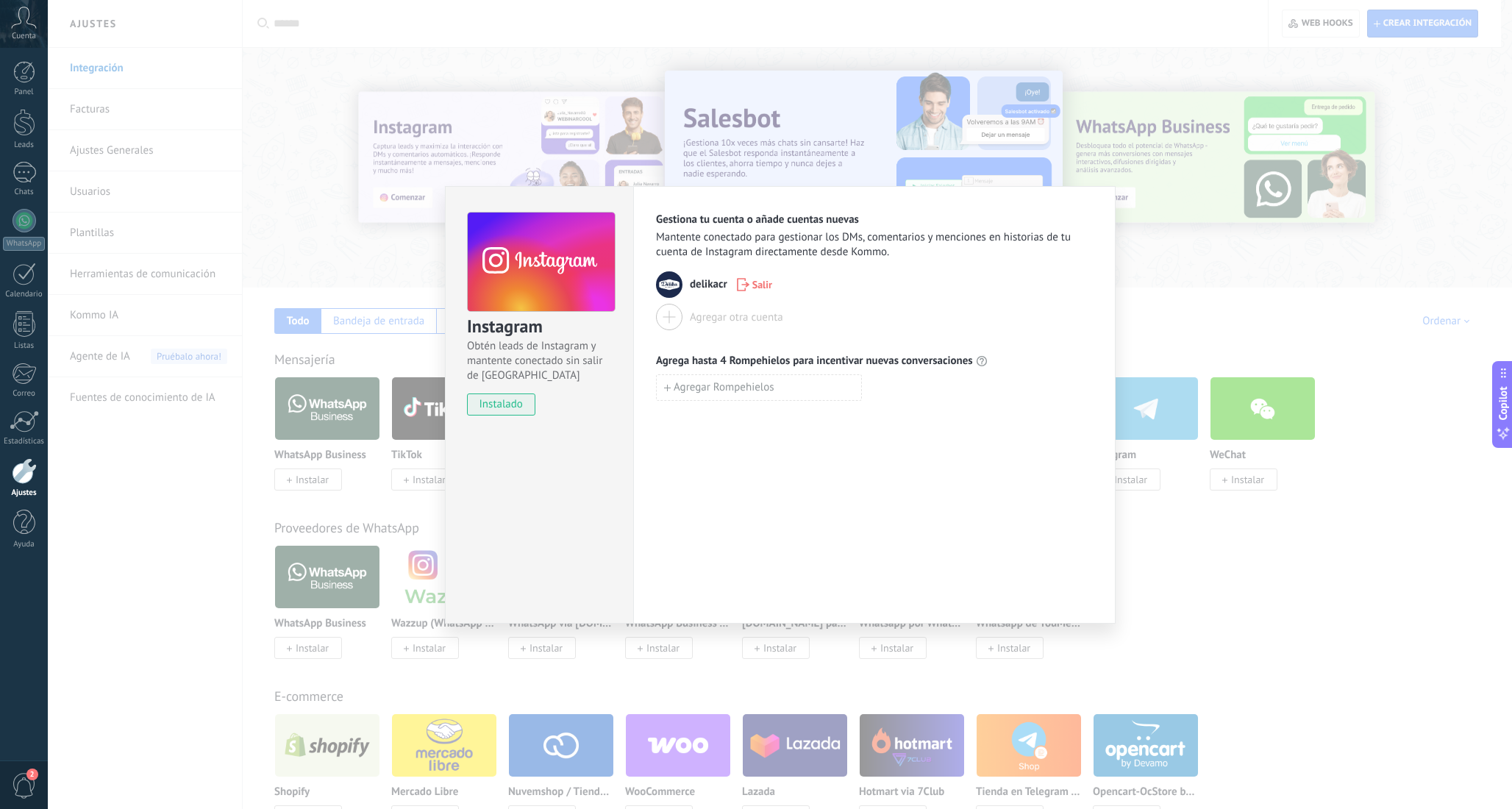
click at [791, 552] on div "Gestiona tu cuenta o añade cuentas nuevas Mantente conectado para gestionar los…" at bounding box center [875, 404] width 483 height 438
click at [1194, 270] on div "Instagram Obtén leads de Instagram y mantente conectado sin salir de Kommo inst…" at bounding box center [779, 404] width 1465 height 809
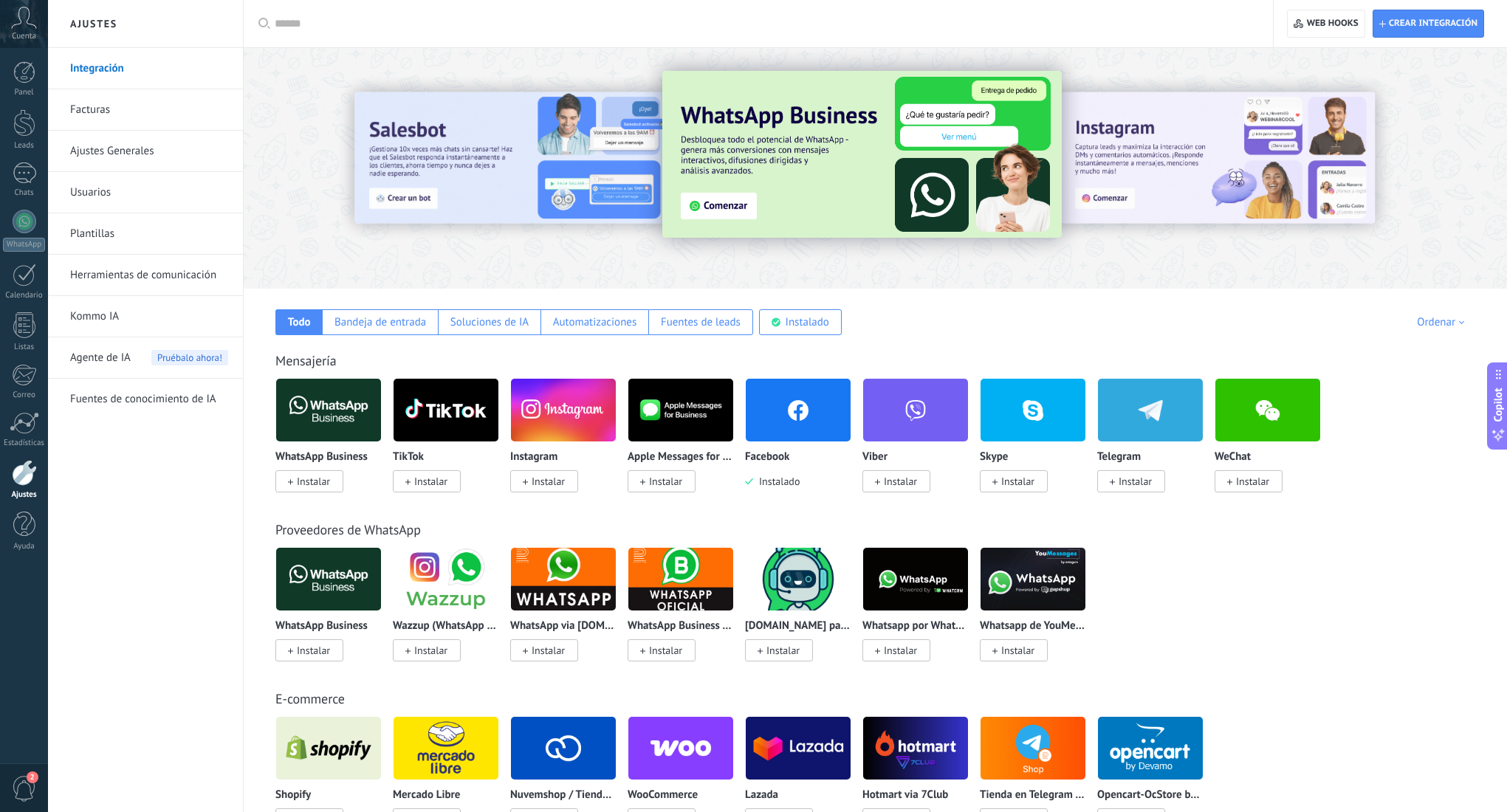
click at [573, 485] on span "Instalar" at bounding box center [543, 481] width 68 height 22
click at [546, 484] on span "Instalar" at bounding box center [548, 481] width 33 height 13
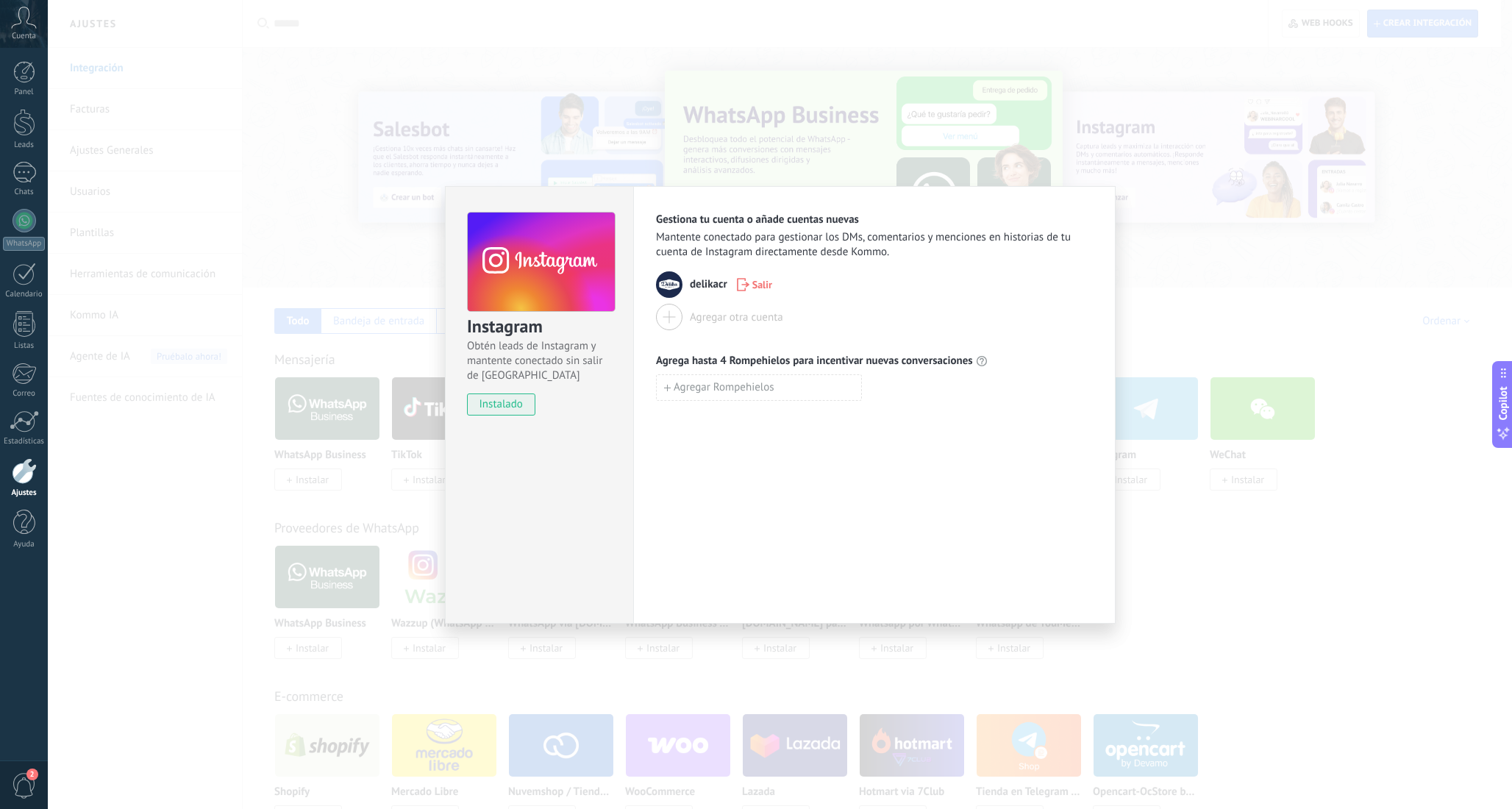
click at [1185, 278] on div "Instagram Obtén leads de Instagram y mantente conectado sin salir de Kommo inst…" at bounding box center [779, 404] width 1465 height 809
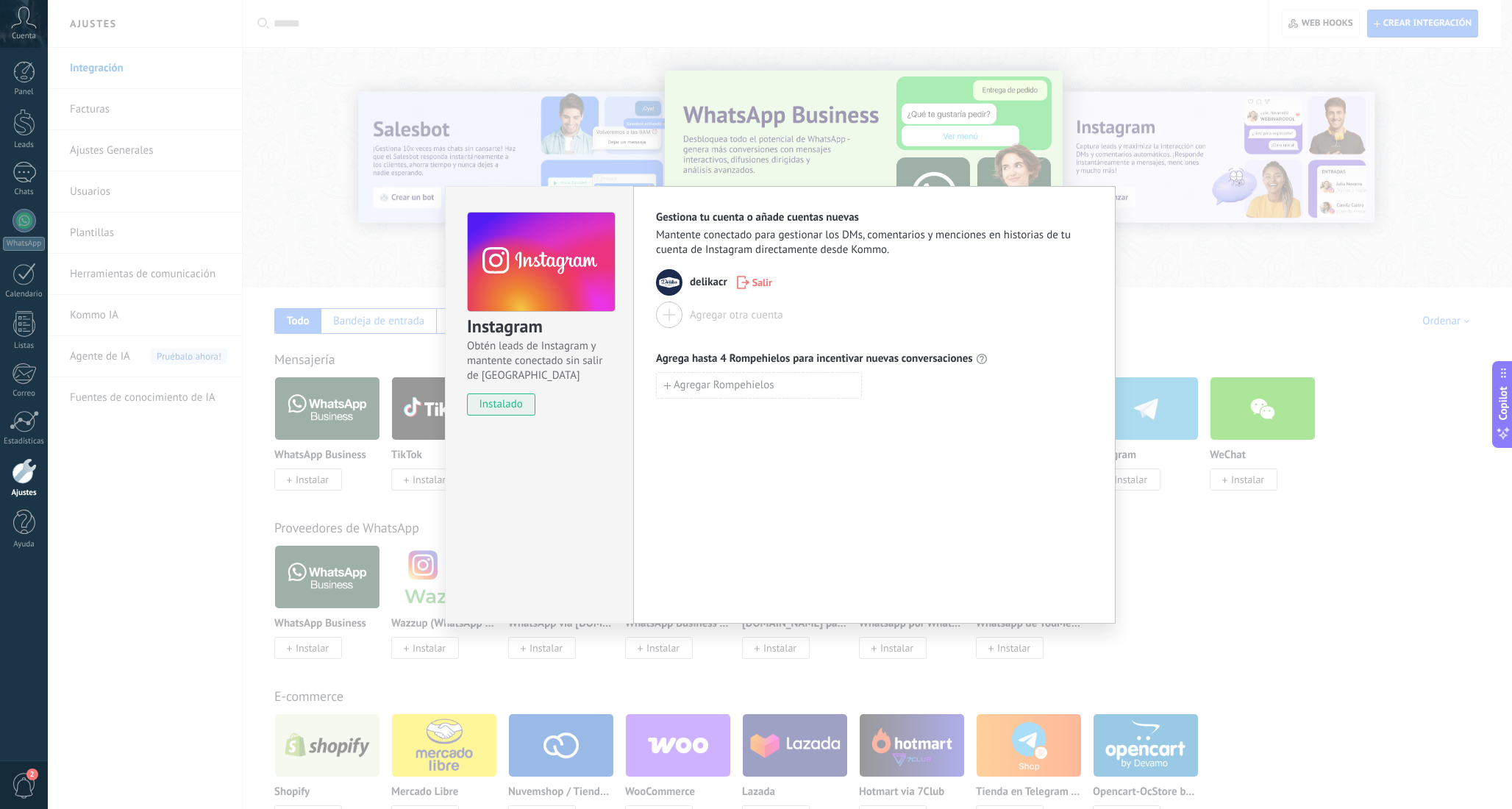
click at [1161, 304] on div "Instagram Obtén leads de Instagram y mantente conectado sin salir de Kommo inst…" at bounding box center [779, 404] width 1465 height 809
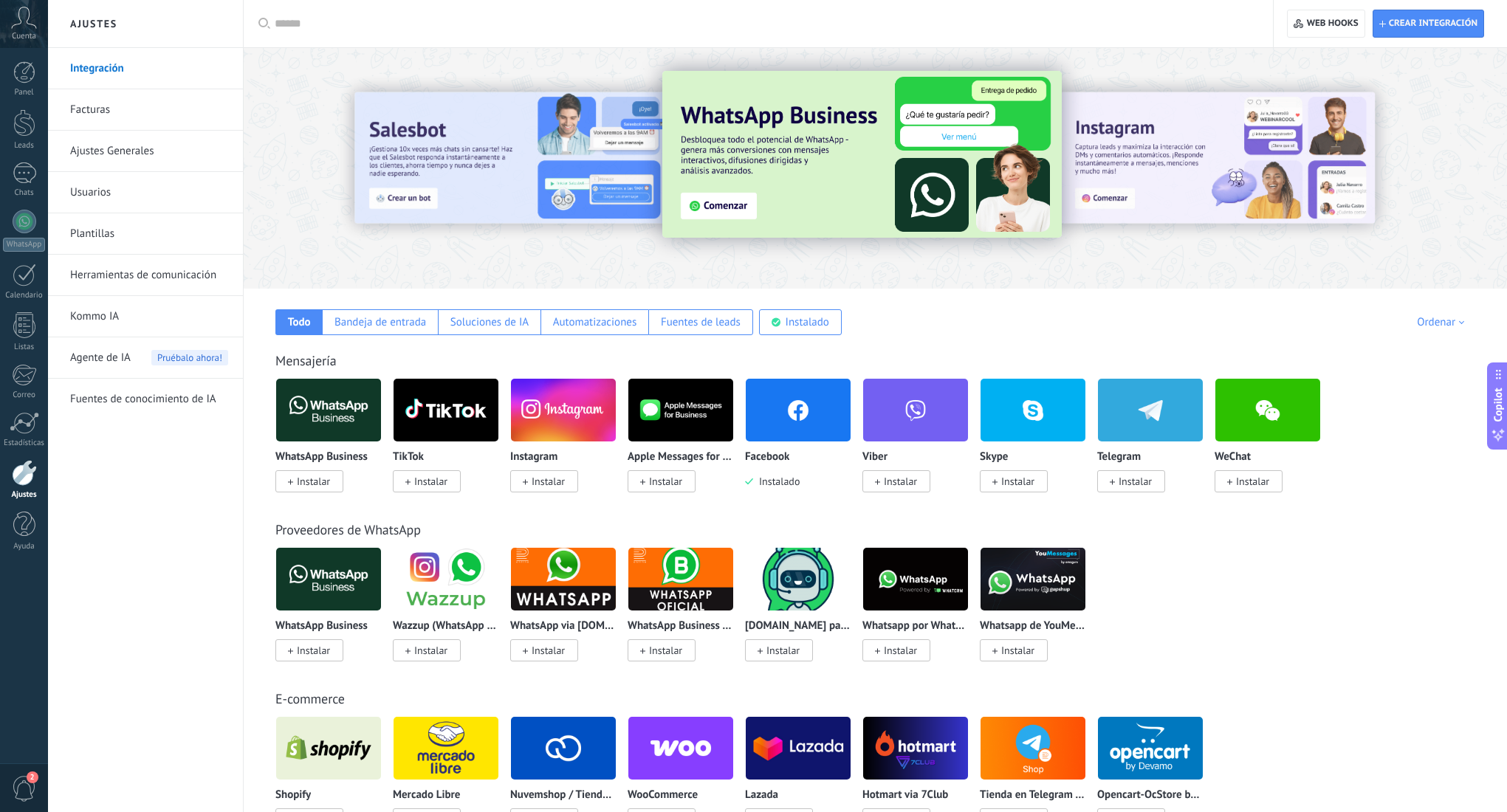
click at [1317, 609] on div "WhatsApp Business Instalar Wazzup (WhatsApp & Instagram) Instalar WhatsApp via …" at bounding box center [883, 613] width 1215 height 132
click at [1245, 584] on div "WhatsApp Business Instalar Wazzup (WhatsApp & Instagram) Instalar WhatsApp via …" at bounding box center [883, 613] width 1215 height 132
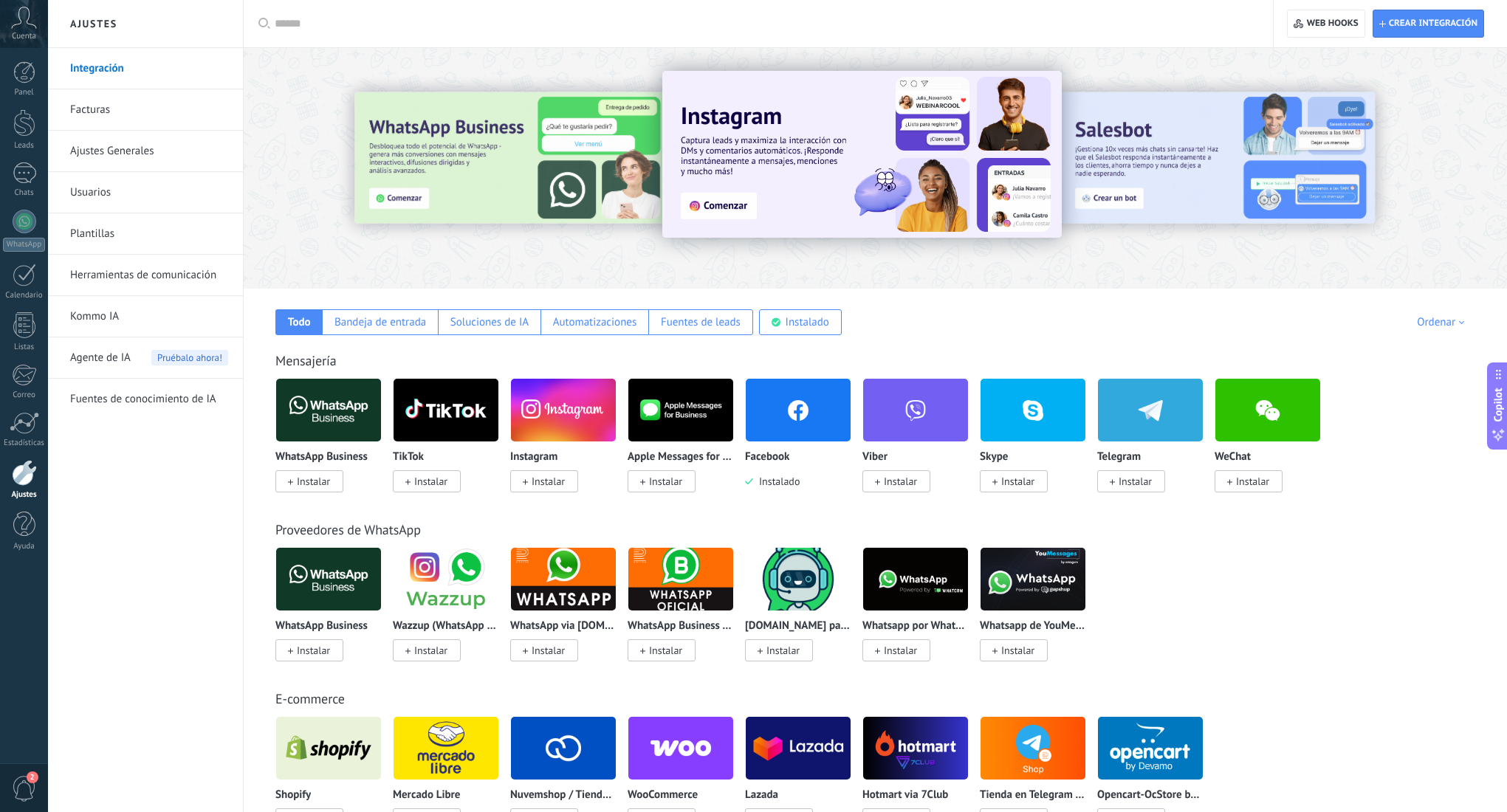
click at [1225, 684] on div "E-commerce Shopify Instalar Mercado Libre Instalar Nuvemshop / Tiendanube Insta…" at bounding box center [875, 745] width 1234 height 169
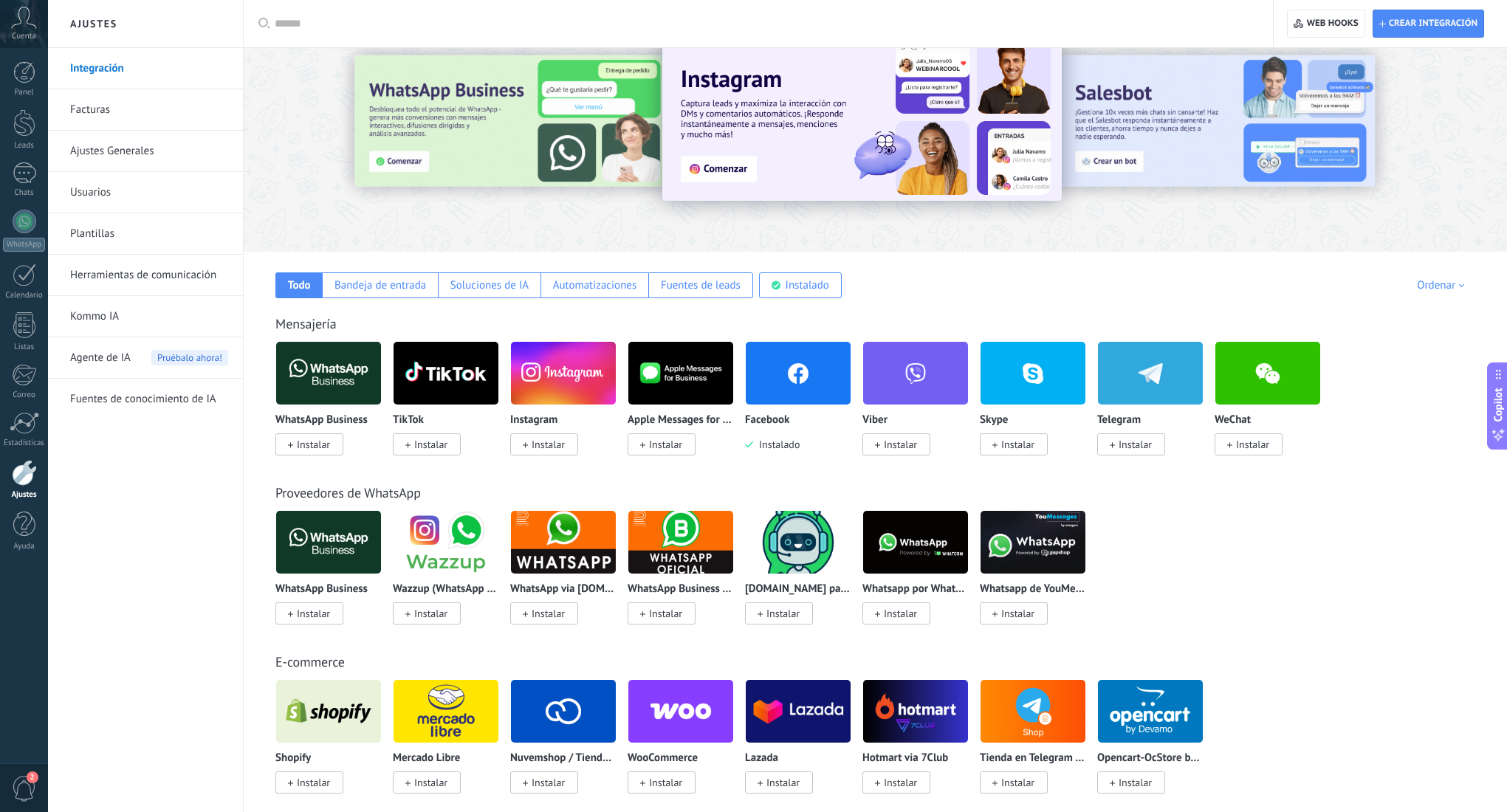
scroll to position [36, 0]
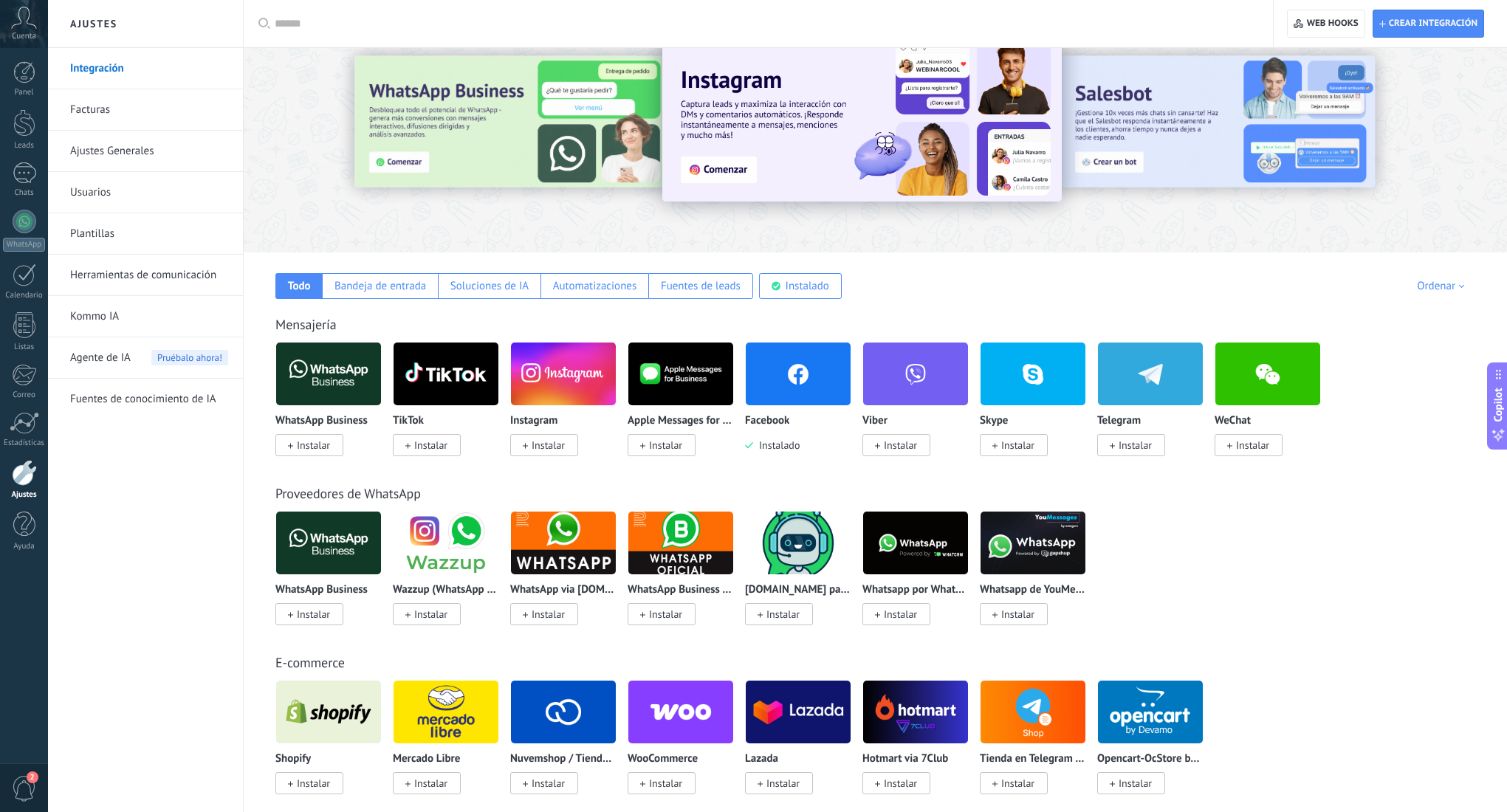
click at [1316, 598] on div "WhatsApp Business Instalar Wazzup (WhatsApp & Instagram) Instalar WhatsApp via …" at bounding box center [883, 577] width 1215 height 132
click at [1163, 527] on div "WhatsApp Business Instalar Wazzup (WhatsApp & Instagram) Instalar WhatsApp via …" at bounding box center [883, 577] width 1215 height 132
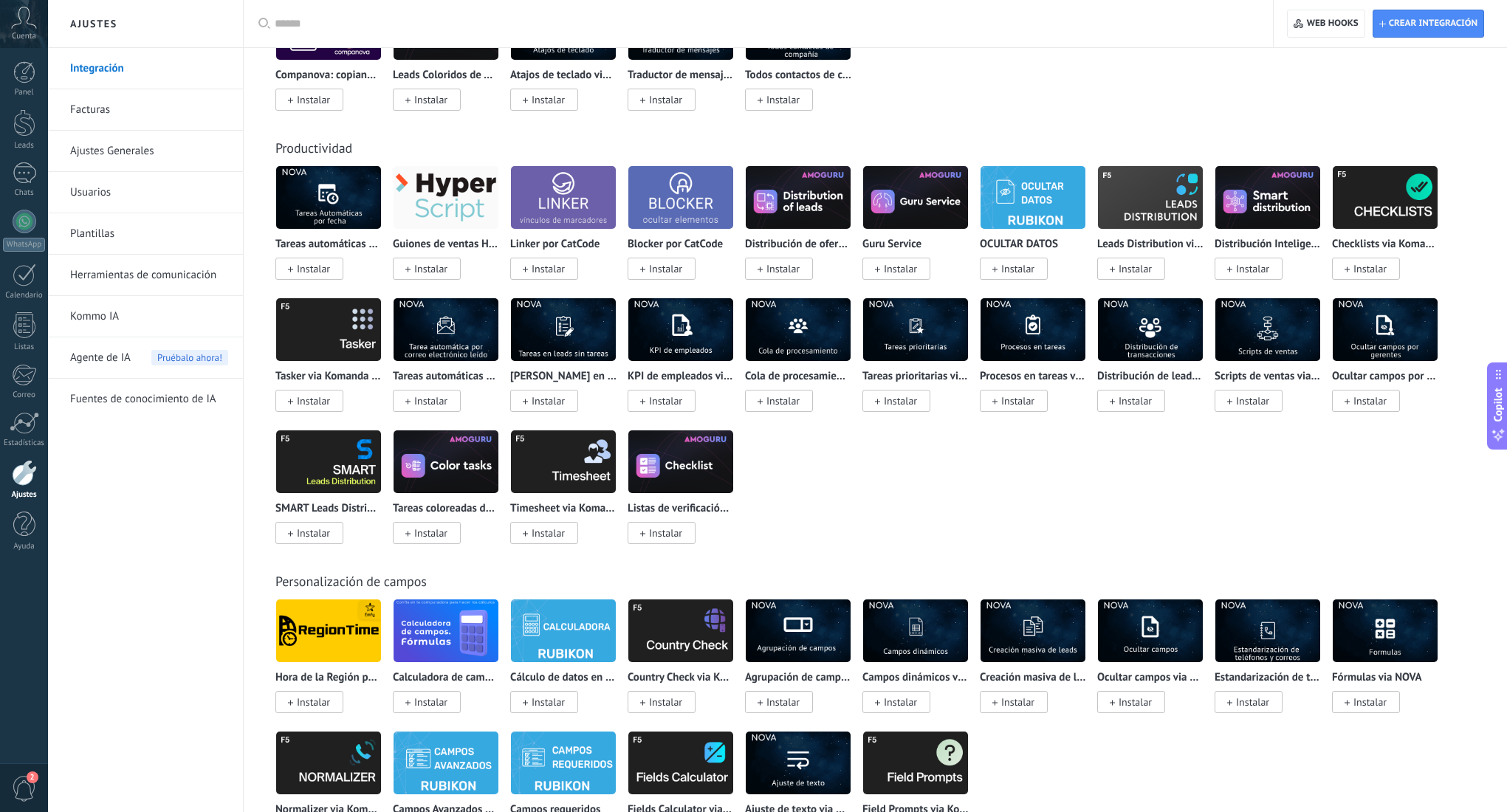
scroll to position [4231, 0]
